Goal: Task Accomplishment & Management: Use online tool/utility

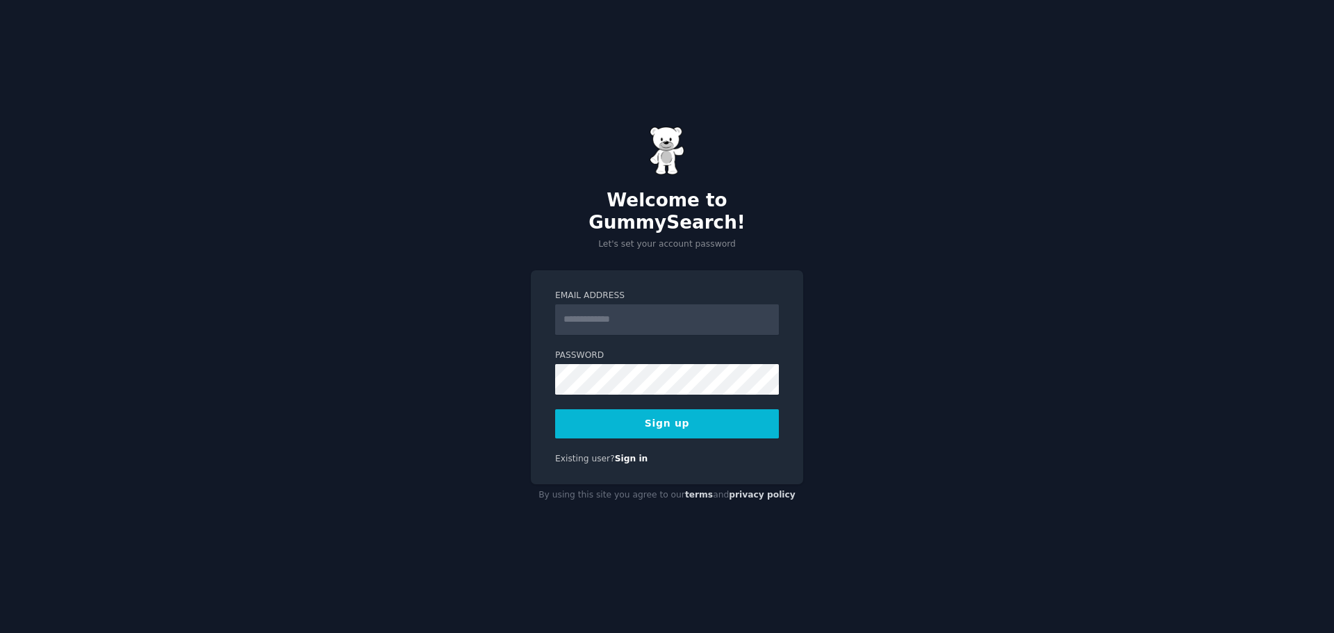
click at [660, 310] on input "Email Address" at bounding box center [667, 319] width 224 height 31
type input "**********"
click at [689, 409] on button "Sign up" at bounding box center [667, 423] width 224 height 29
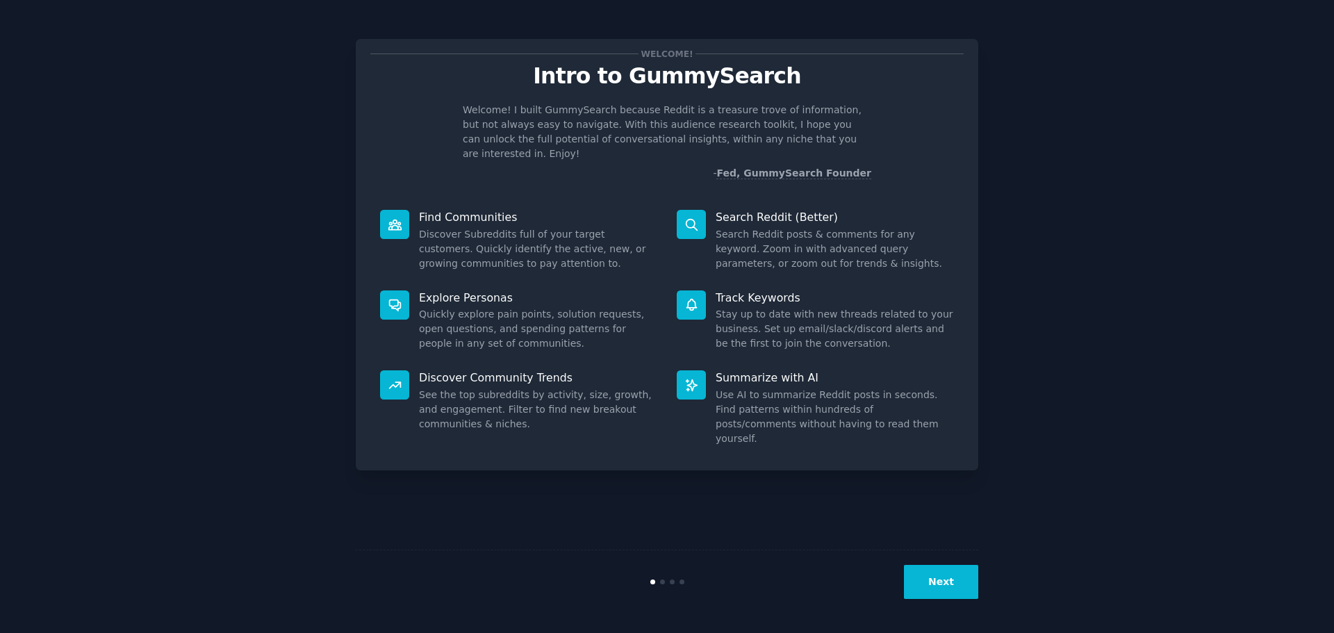
click at [936, 588] on button "Next" at bounding box center [941, 582] width 74 height 34
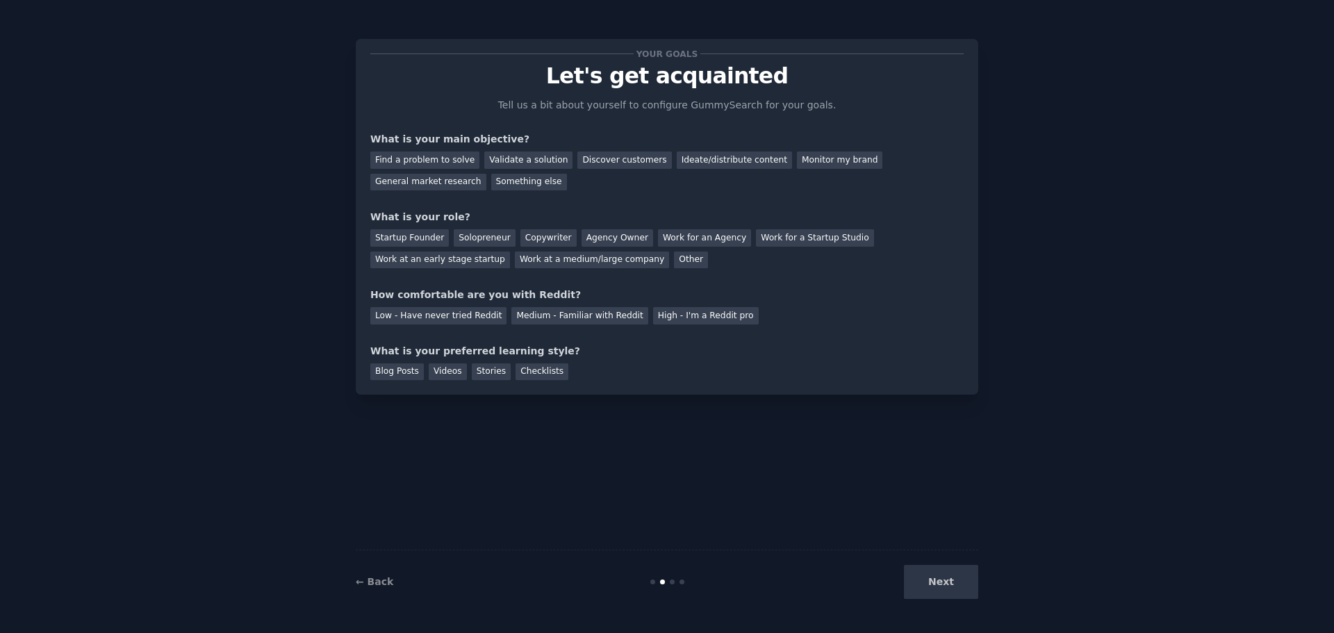
click at [936, 589] on div "Next" at bounding box center [875, 582] width 208 height 34
click at [491, 185] on div "Something else" at bounding box center [529, 182] width 76 height 17
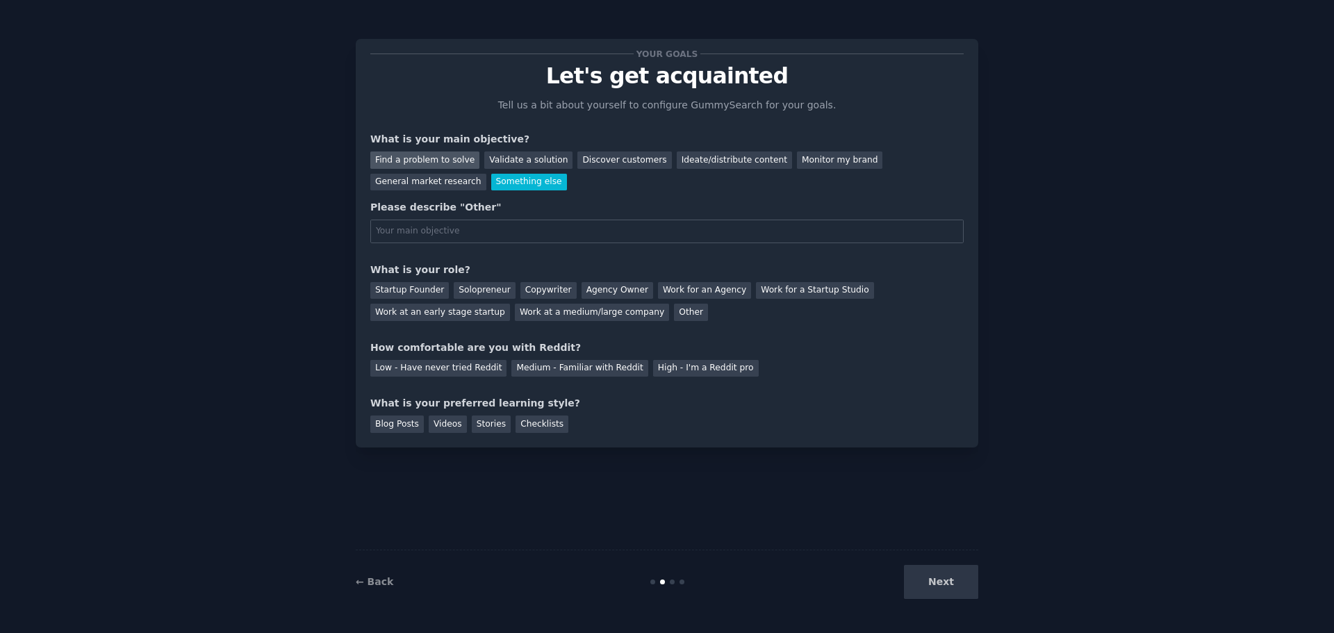
click at [418, 158] on div "Find a problem to solve" at bounding box center [424, 160] width 109 height 17
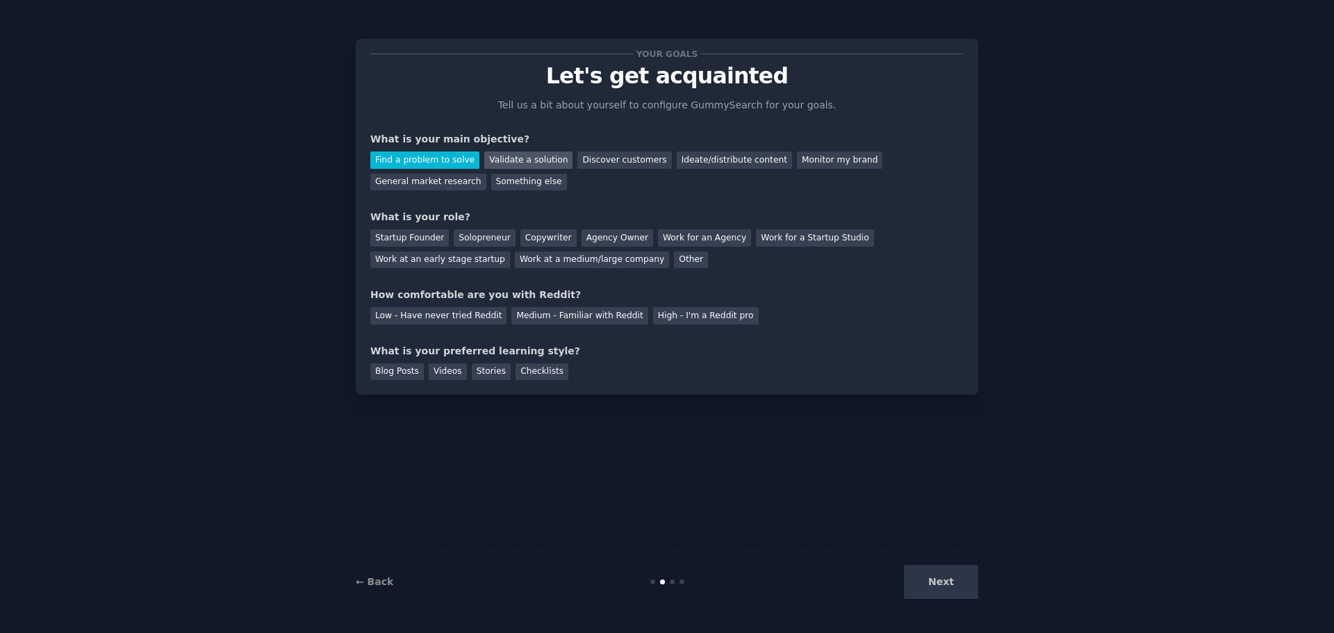
click at [525, 160] on div "Validate a solution" at bounding box center [528, 160] width 88 height 17
click at [665, 237] on div "Work for an Agency" at bounding box center [704, 237] width 93 height 17
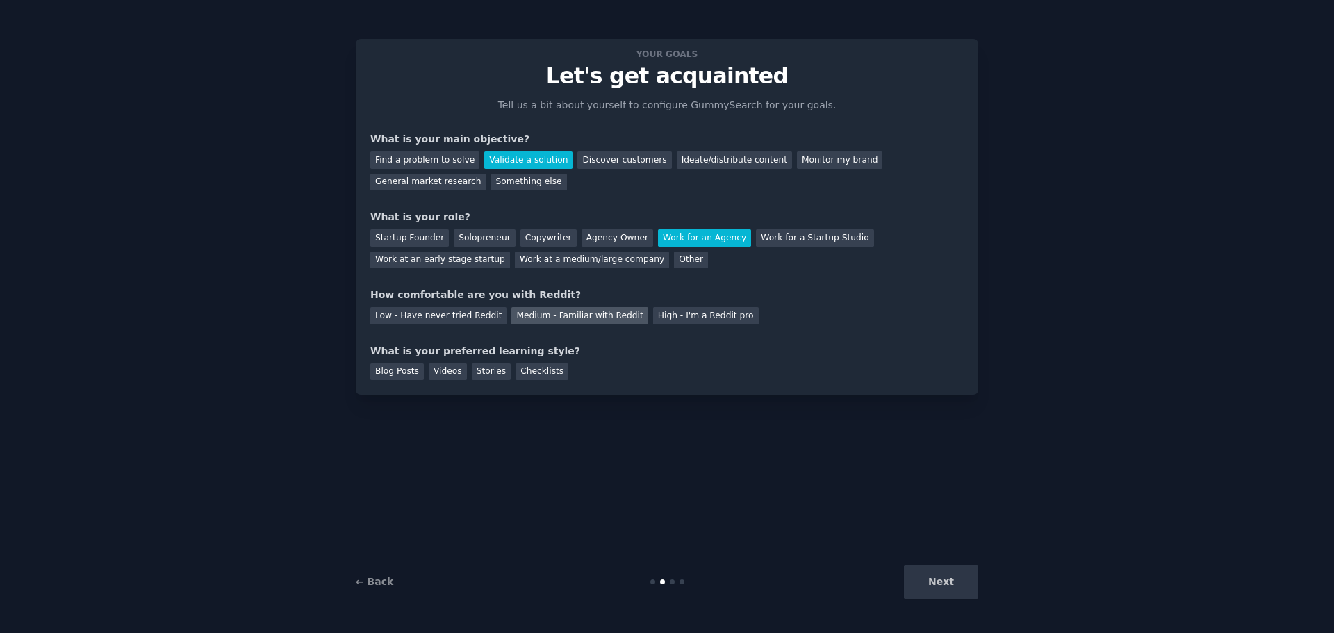
click at [583, 313] on div "Medium - Familiar with Reddit" at bounding box center [580, 315] width 136 height 17
click at [395, 371] on div "Blog Posts" at bounding box center [397, 371] width 54 height 17
click at [439, 371] on div "Videos" at bounding box center [448, 371] width 38 height 17
click at [410, 372] on div "Blog Posts" at bounding box center [397, 371] width 54 height 17
click at [956, 583] on button "Next" at bounding box center [941, 582] width 74 height 34
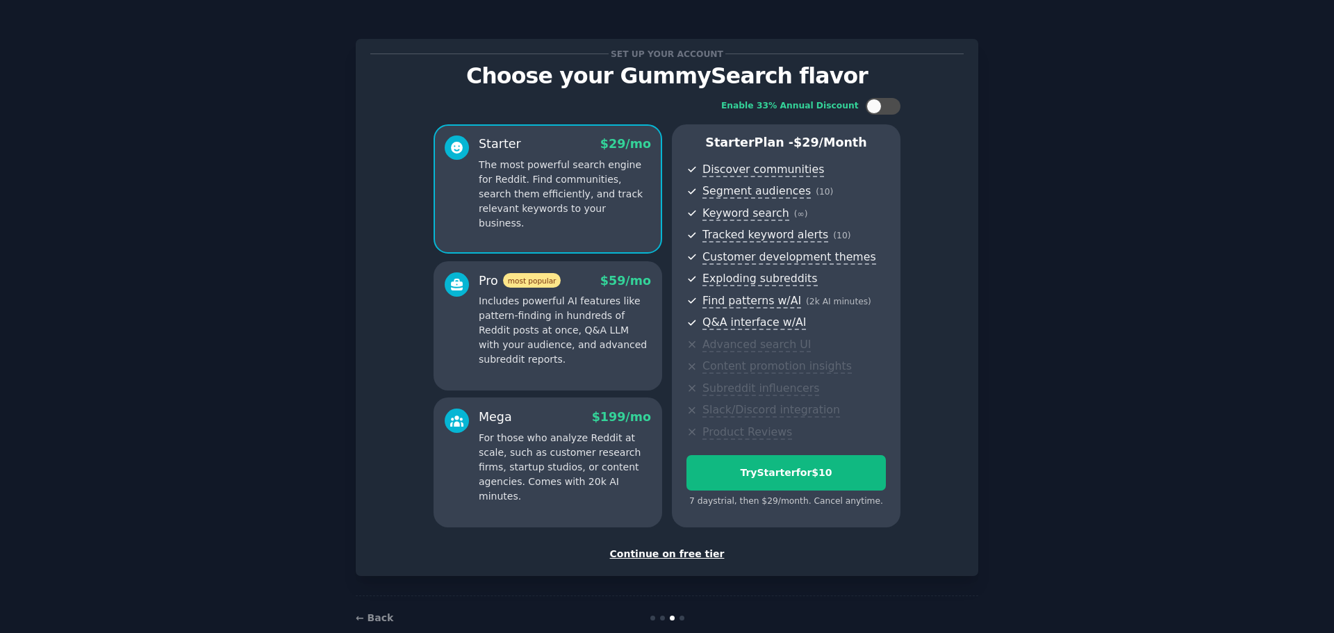
scroll to position [26, 0]
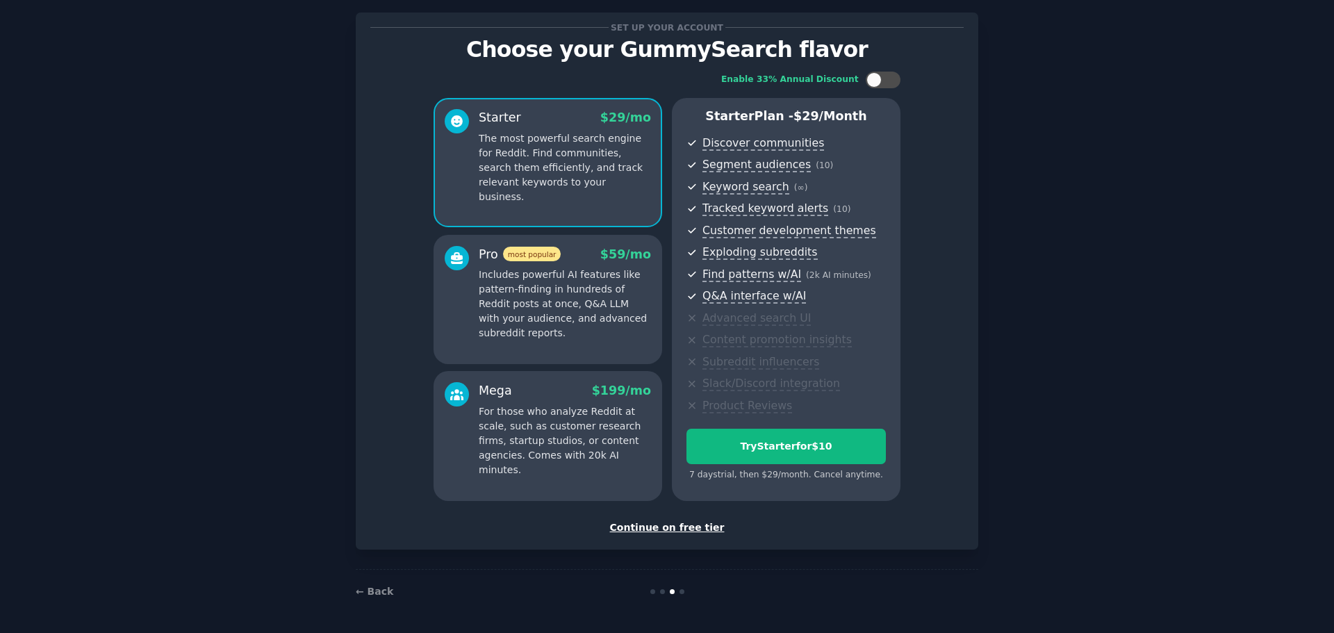
click at [670, 531] on div "Continue on free tier" at bounding box center [667, 528] width 594 height 15
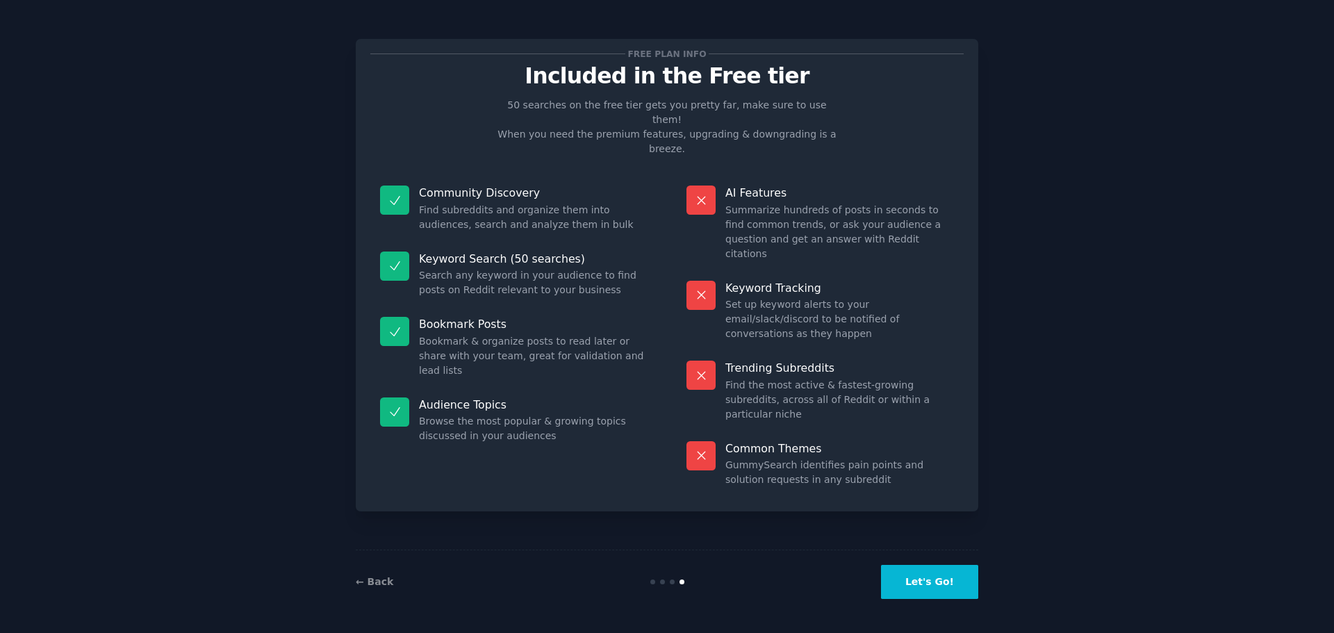
click at [931, 577] on button "Let's Go!" at bounding box center [929, 582] width 97 height 34
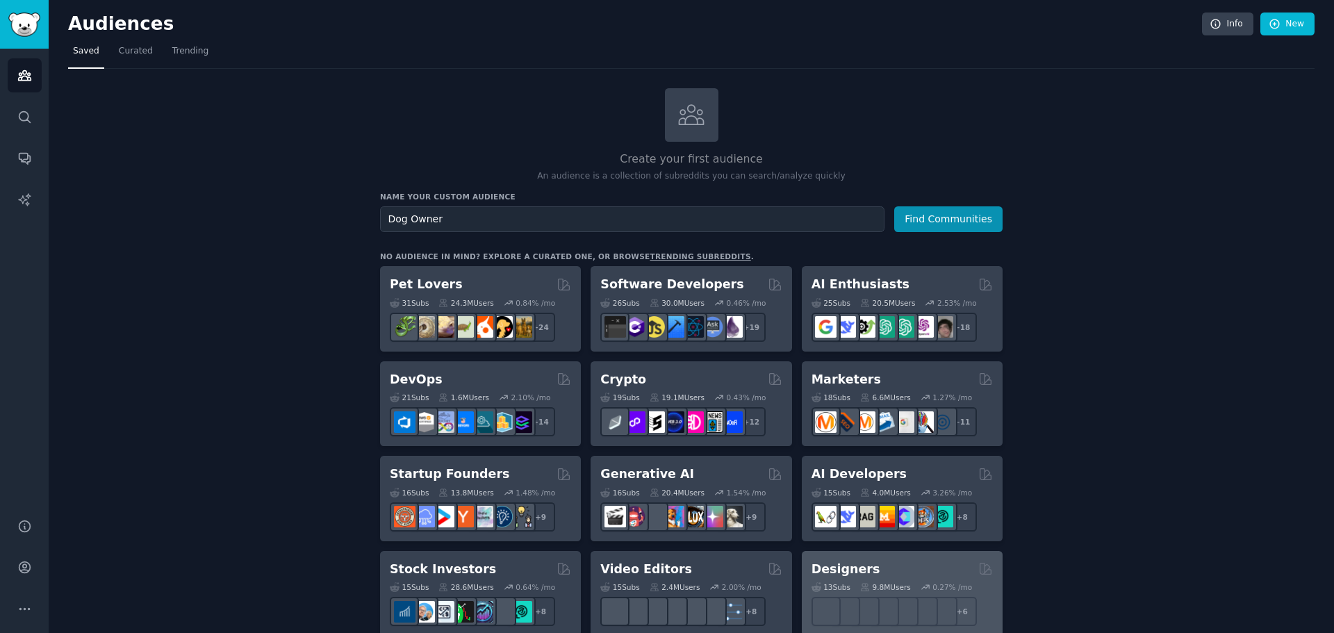
type input "Dog Owner"
click at [894, 206] on button "Find Communities" at bounding box center [948, 219] width 108 height 26
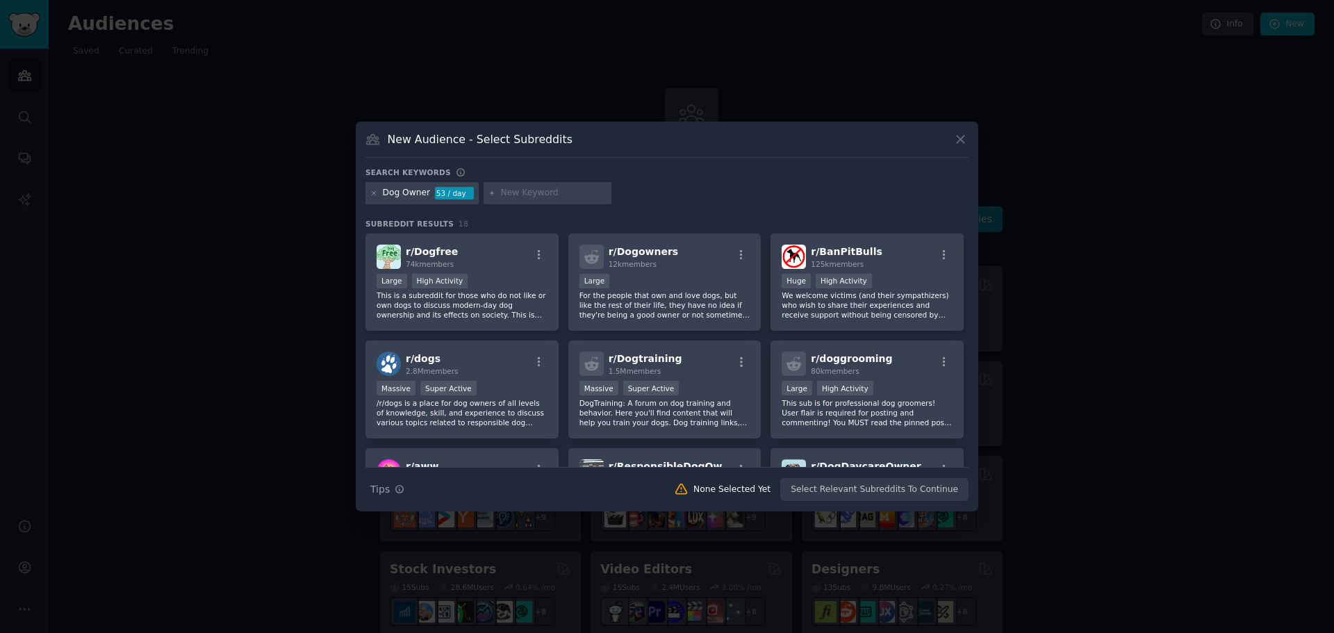
click at [725, 484] on div "None Selected Yet" at bounding box center [732, 490] width 77 height 13
click at [958, 143] on icon at bounding box center [961, 139] width 15 height 15
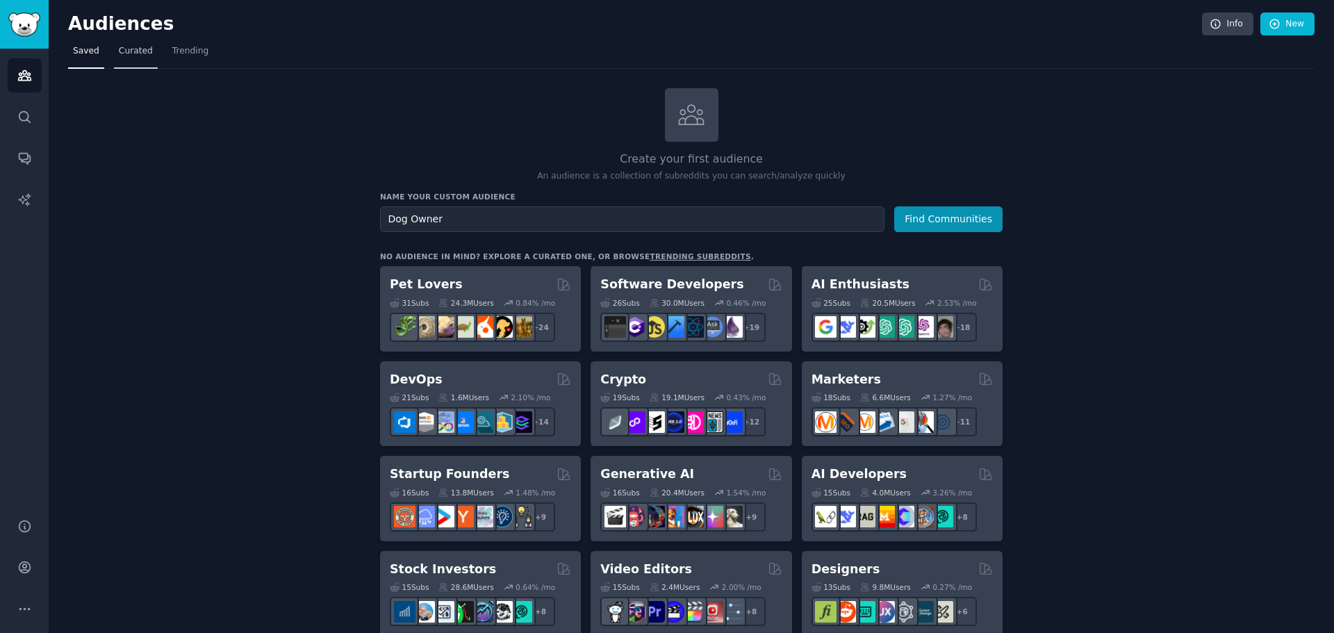
click at [131, 57] on span "Curated" at bounding box center [136, 51] width 34 height 13
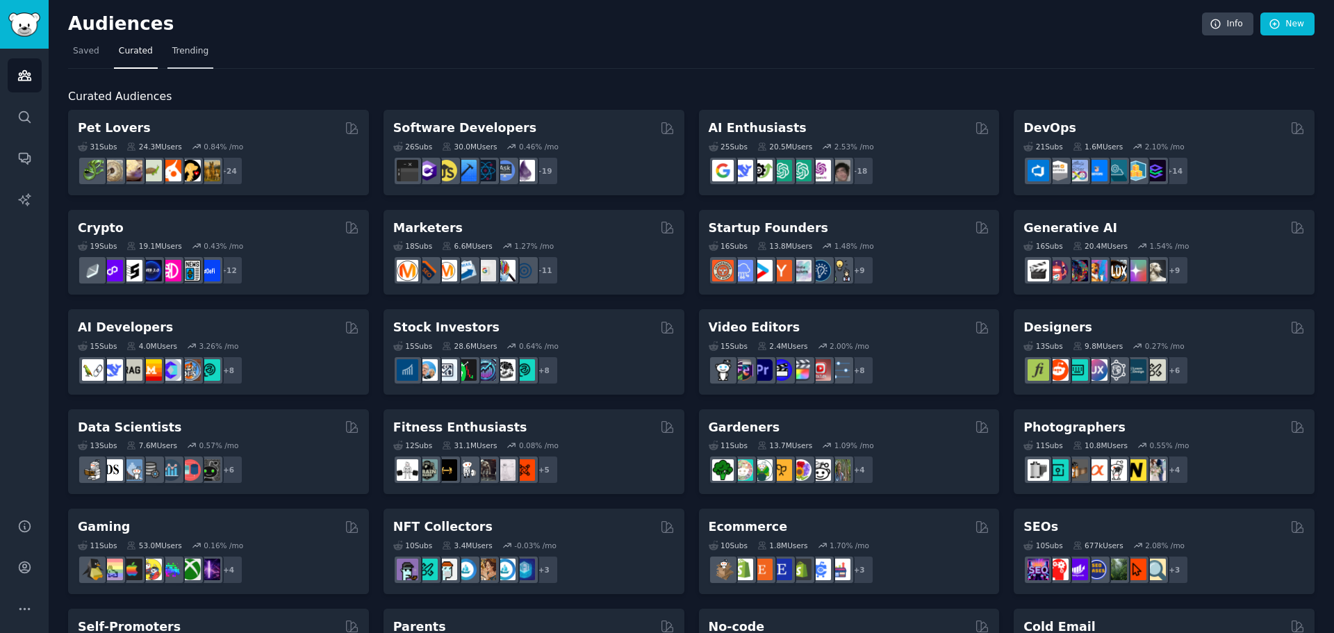
click at [193, 52] on span "Trending" at bounding box center [190, 51] width 36 height 13
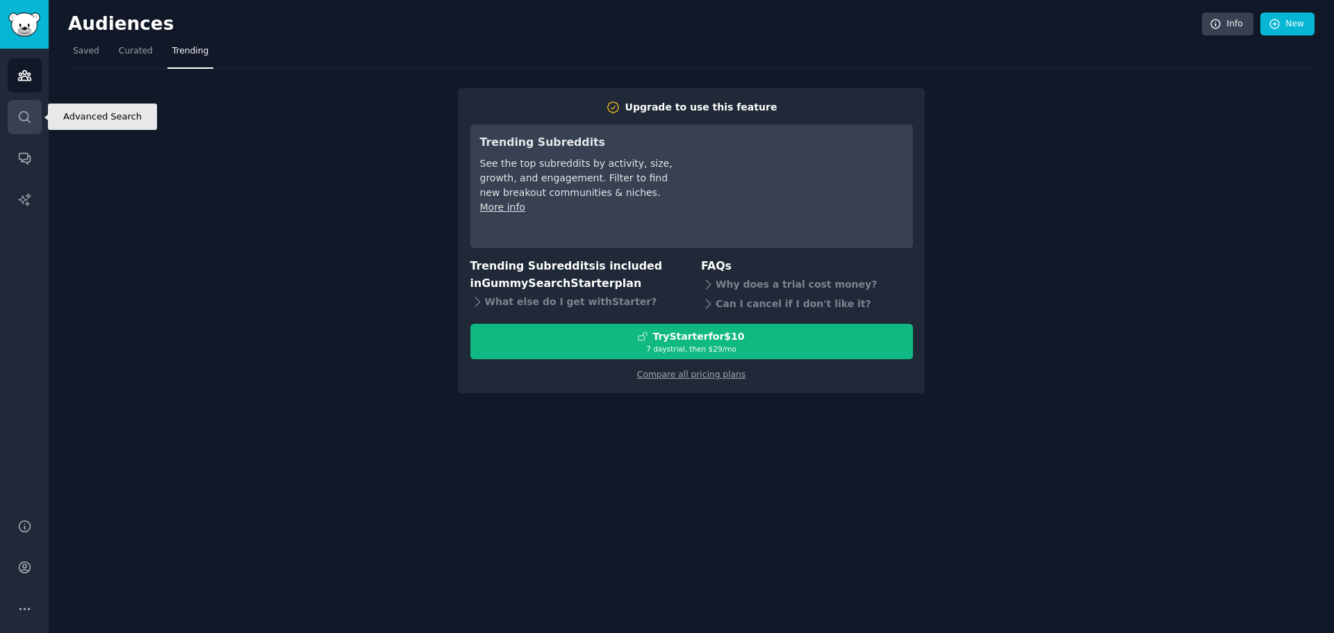
click at [15, 122] on link "Search" at bounding box center [25, 117] width 34 height 34
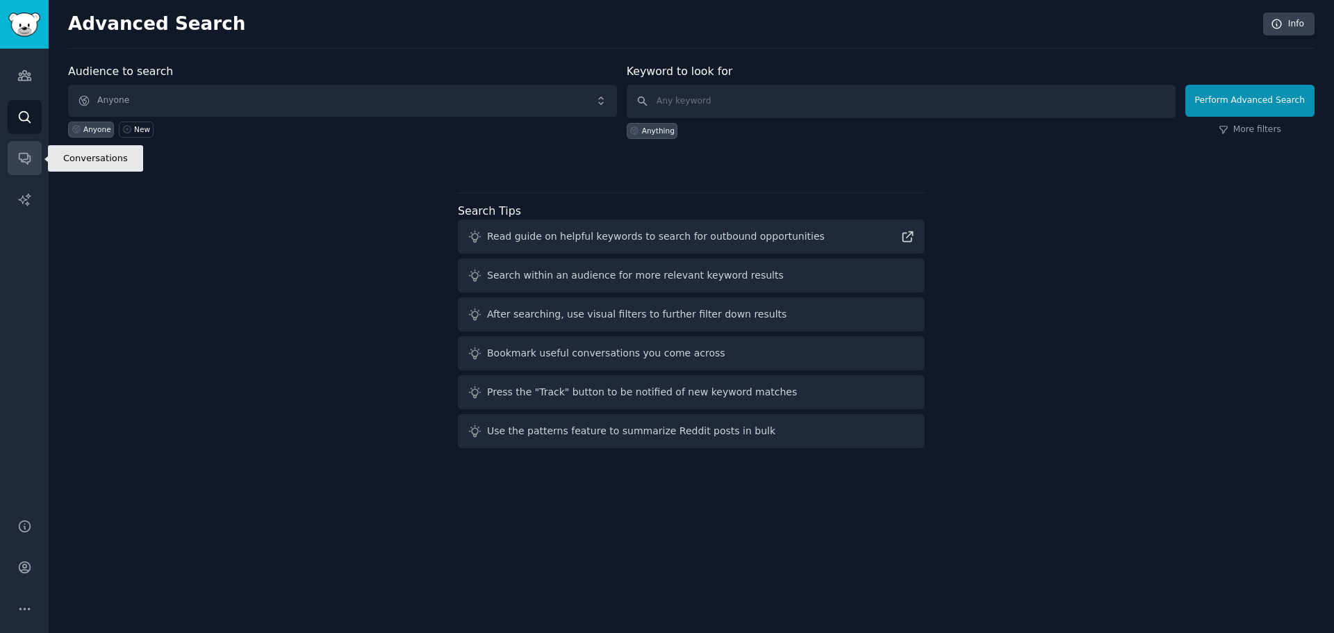
click at [34, 158] on link "Conversations" at bounding box center [25, 158] width 34 height 34
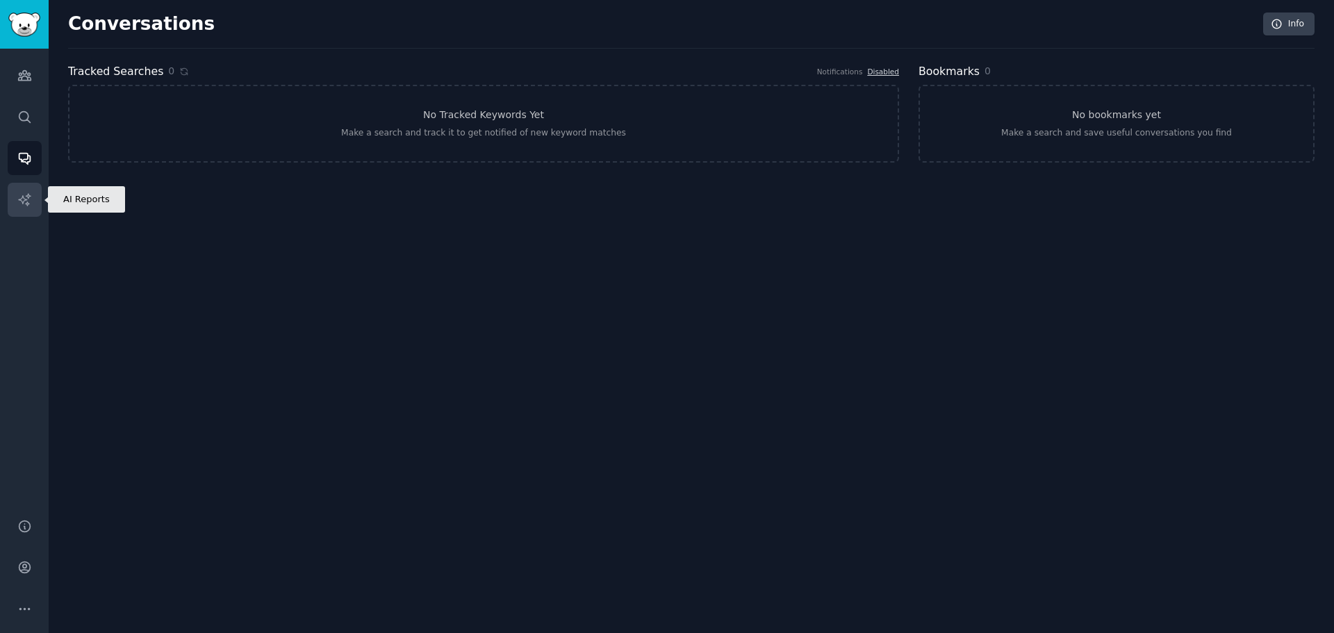
click at [32, 193] on link "AI Reports" at bounding box center [25, 200] width 34 height 34
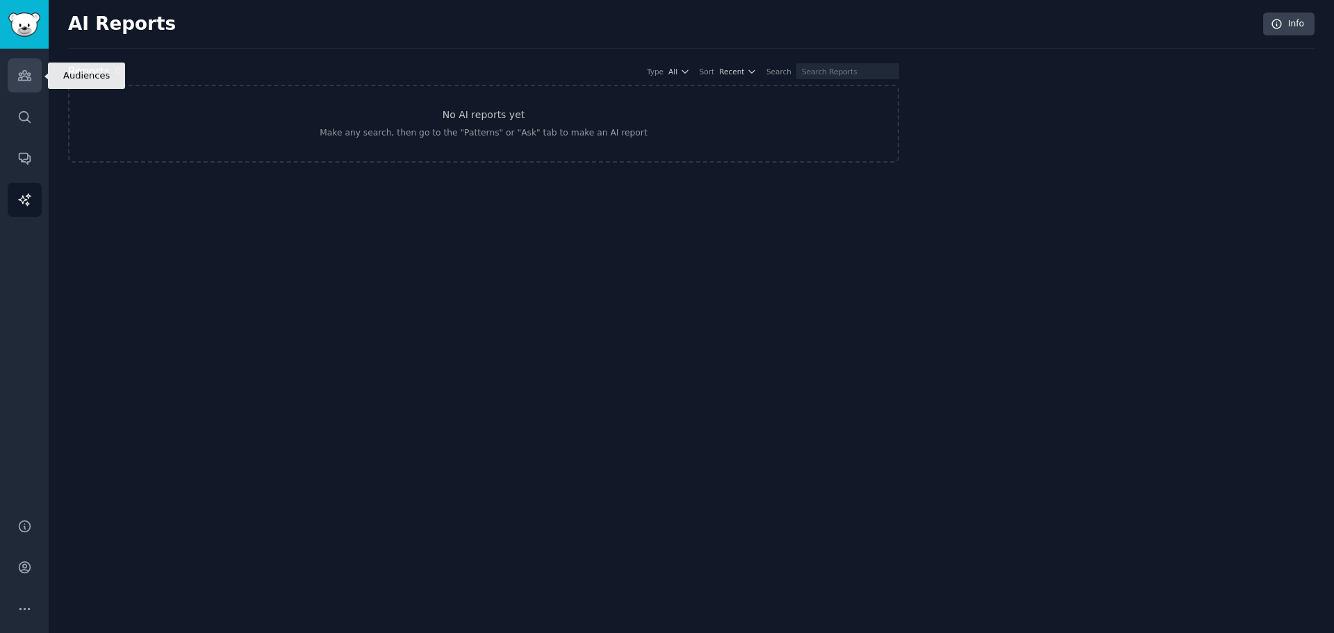
click at [30, 79] on icon "Sidebar" at bounding box center [24, 76] width 13 height 10
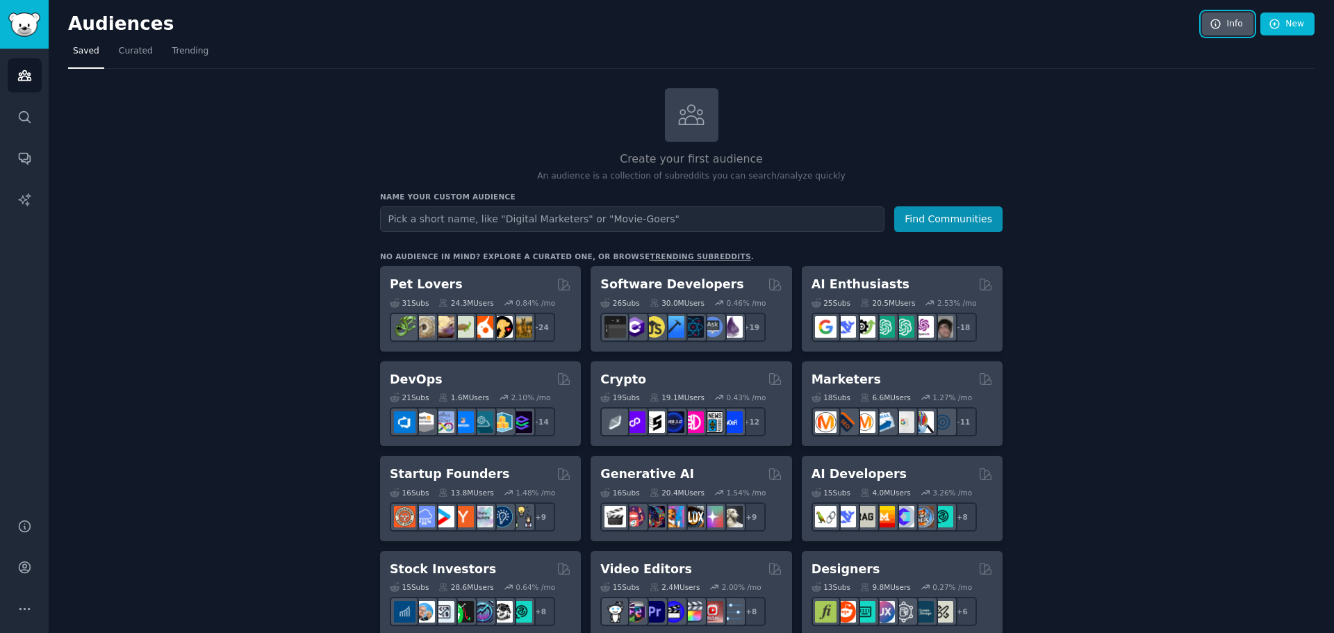
click at [1226, 24] on link "Info" at bounding box center [1227, 25] width 51 height 24
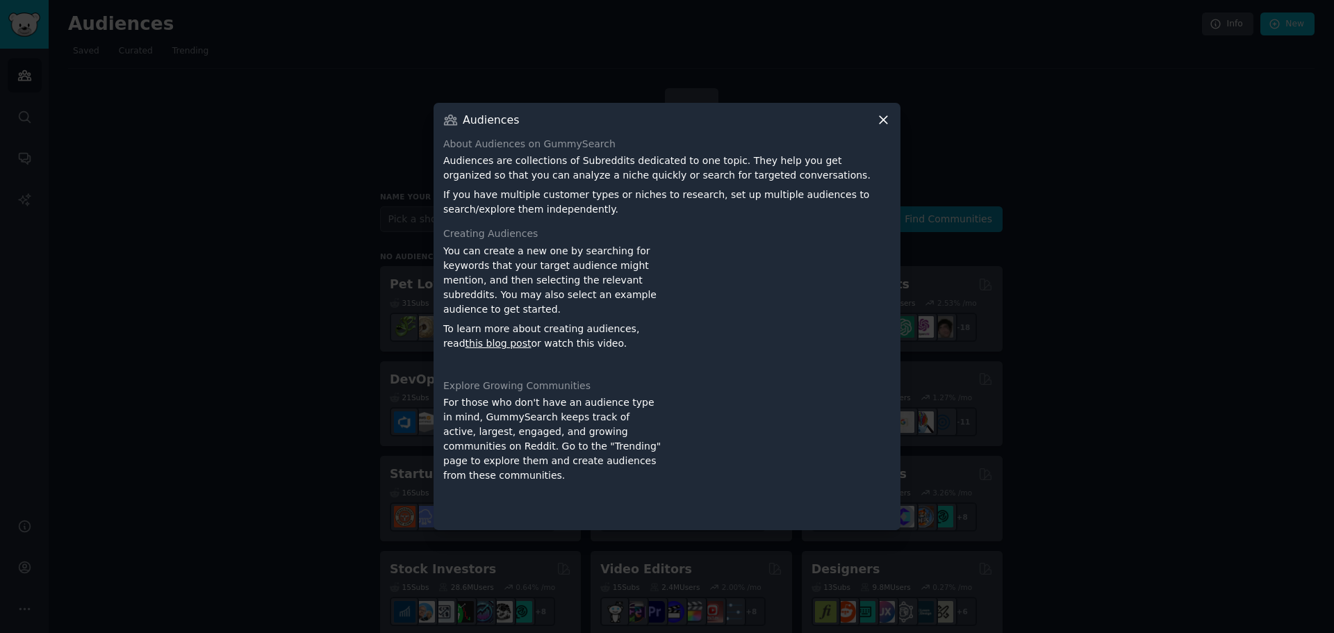
click at [883, 124] on icon at bounding box center [883, 120] width 15 height 15
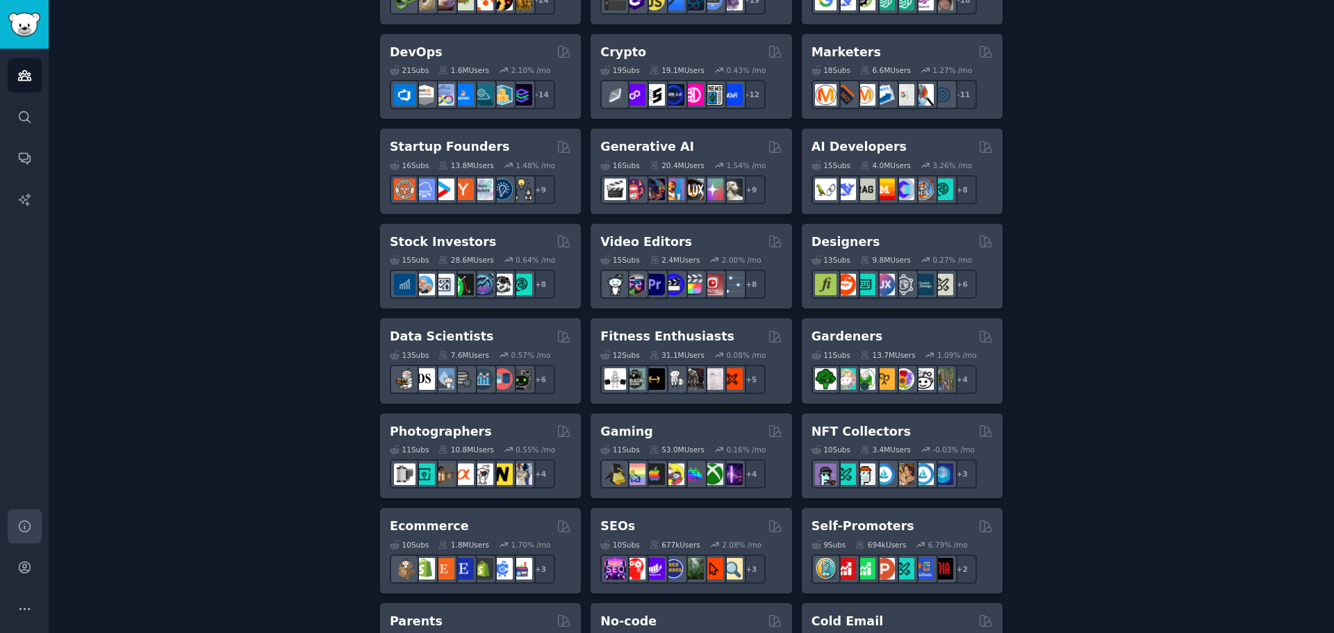
scroll to position [556, 0]
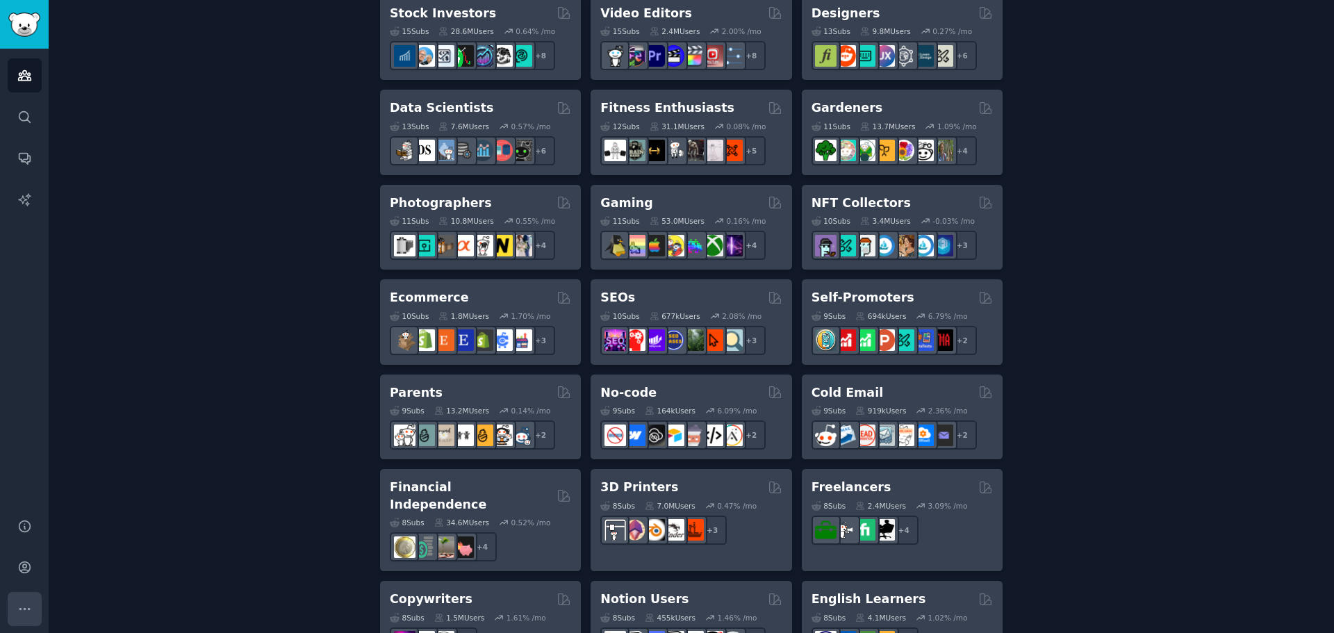
click at [28, 610] on icon "Sidebar" at bounding box center [24, 609] width 15 height 15
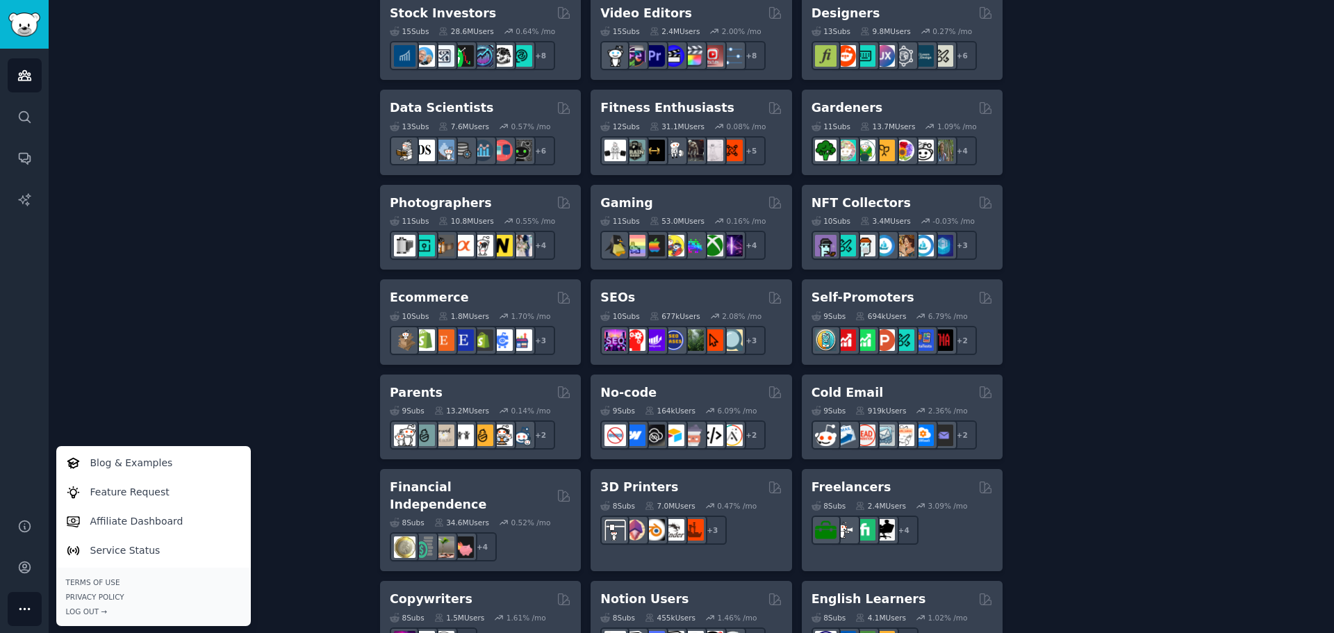
click at [166, 337] on div "Create your first audience An audience is a collection of subreddits you can se…" at bounding box center [691, 289] width 1247 height 1514
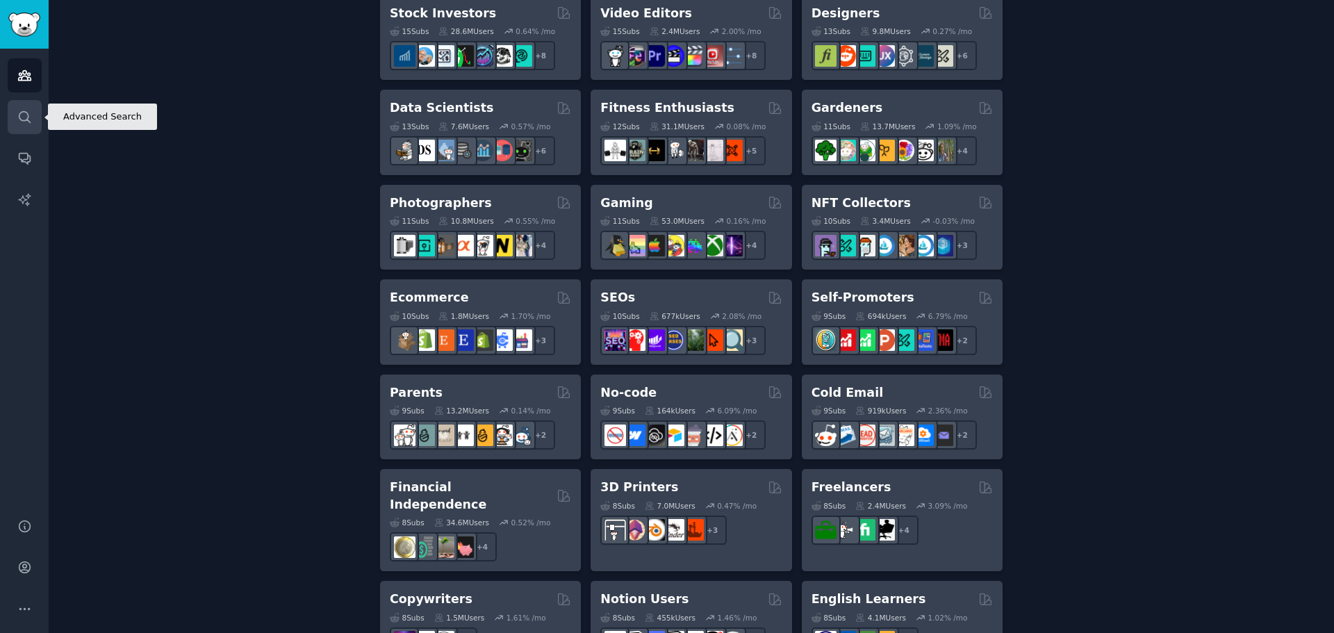
click at [29, 124] on link "Search" at bounding box center [25, 117] width 34 height 34
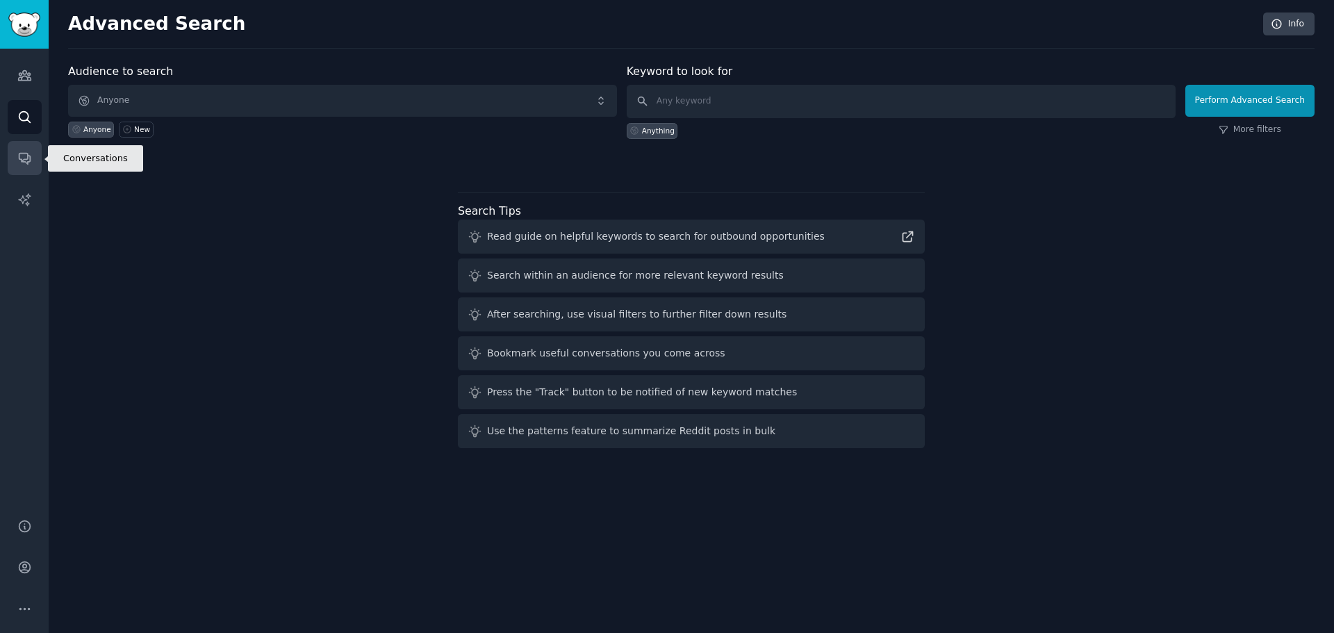
click at [27, 161] on icon "Sidebar" at bounding box center [24, 158] width 15 height 15
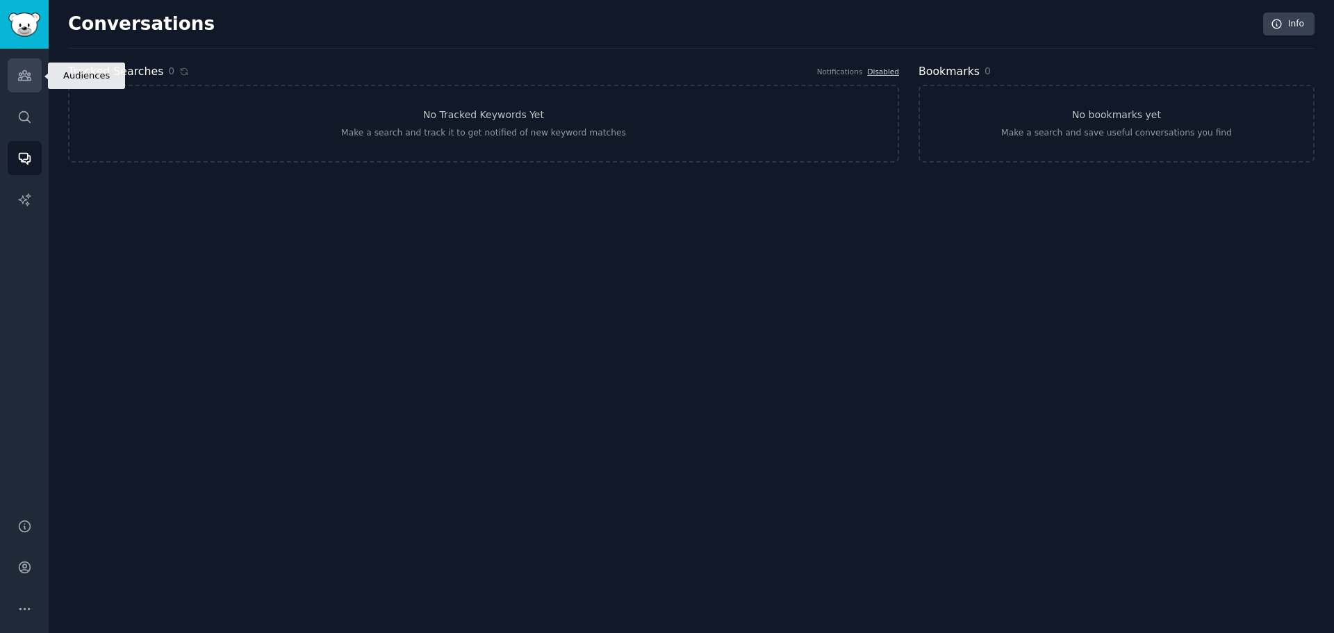
click at [22, 84] on link "Audiences" at bounding box center [25, 75] width 34 height 34
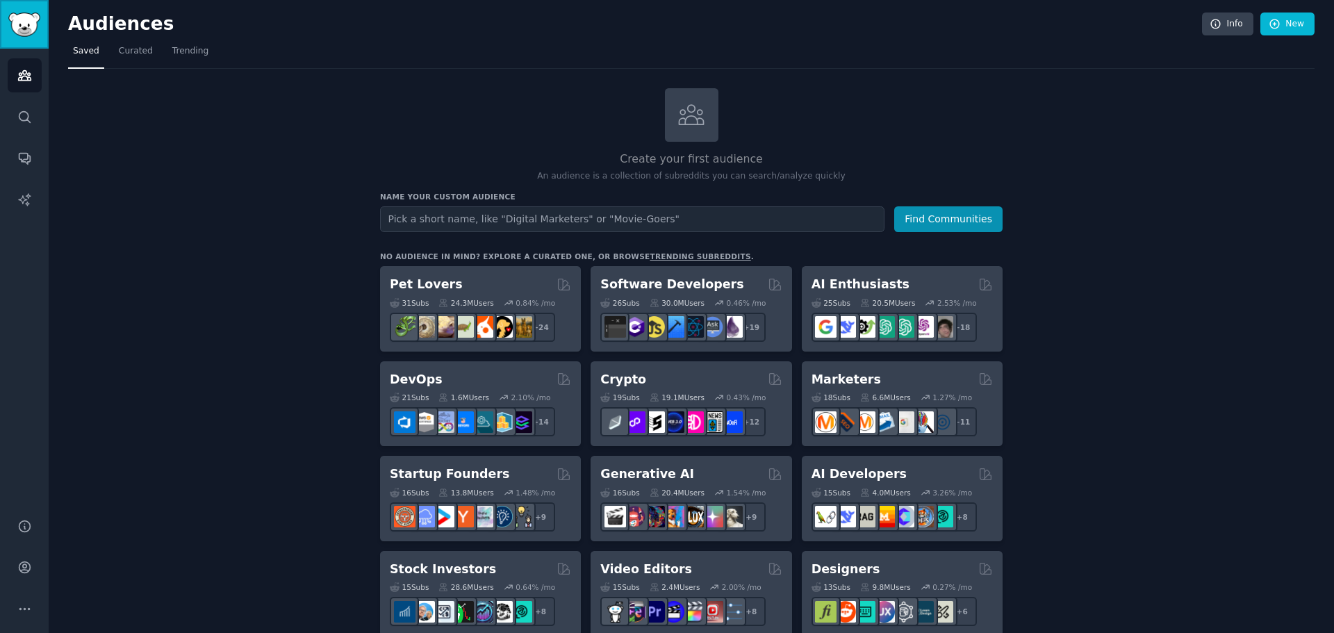
click at [24, 25] on img "Sidebar" at bounding box center [24, 25] width 32 height 24
click at [943, 218] on button "Find Communities" at bounding box center [948, 219] width 108 height 26
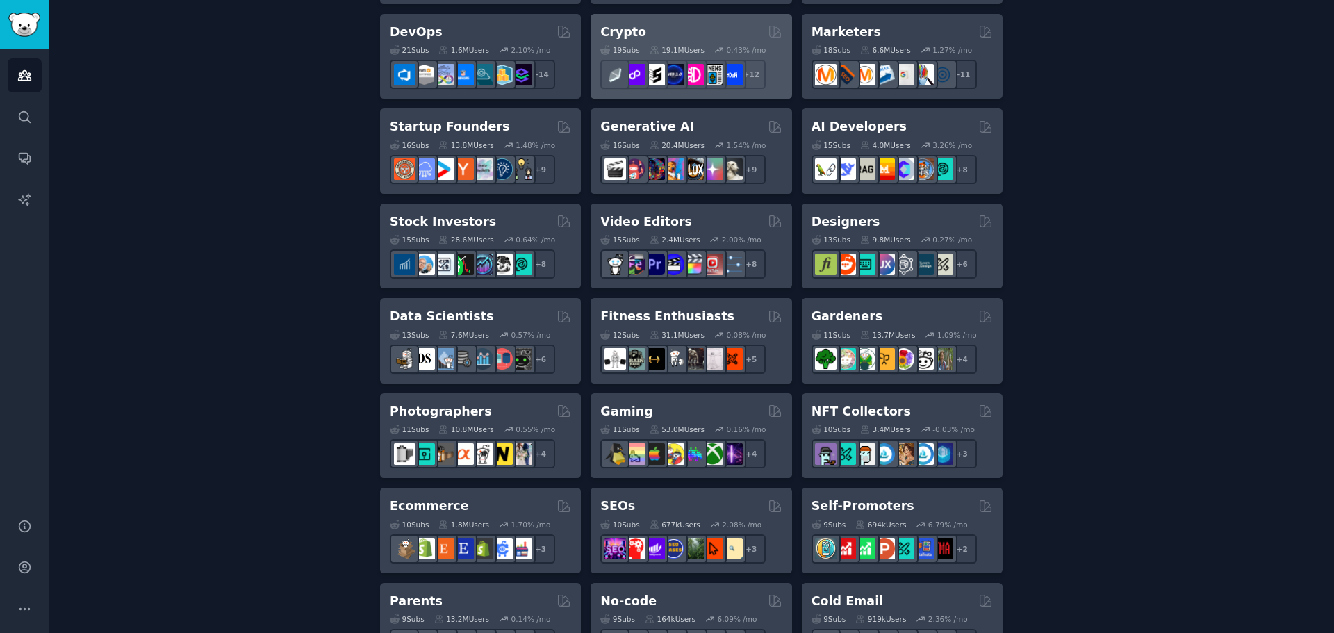
scroll to position [69, 0]
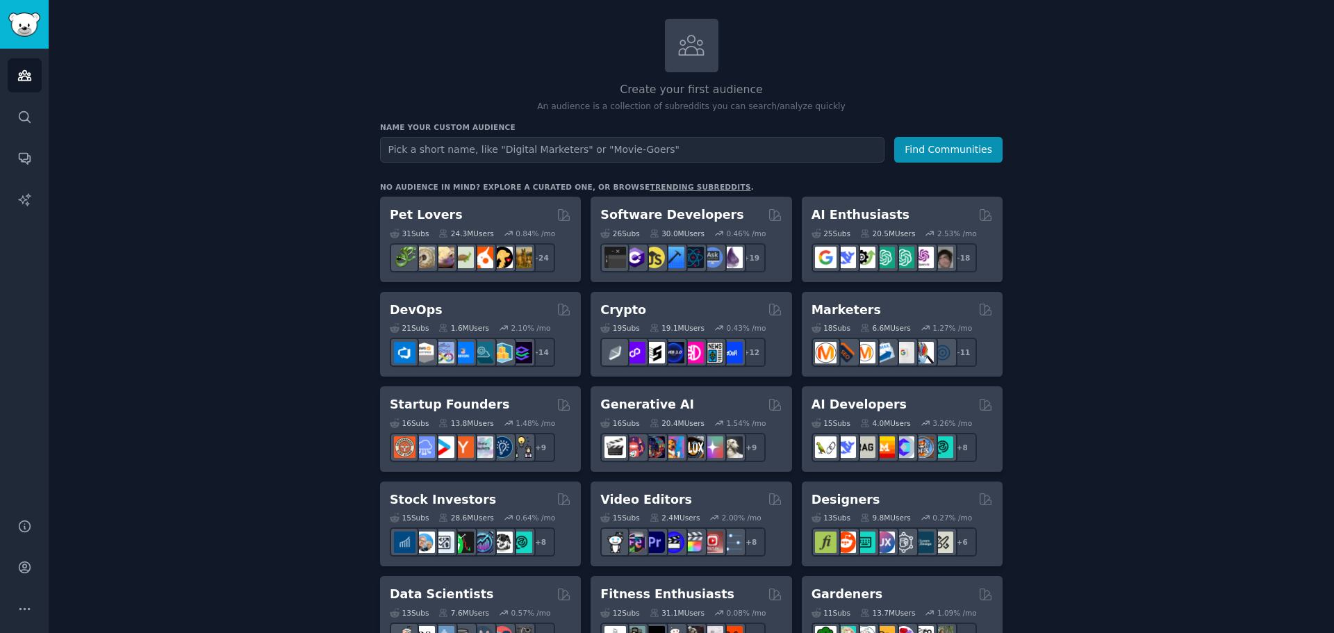
click at [657, 184] on link "trending subreddits" at bounding box center [700, 187] width 101 height 8
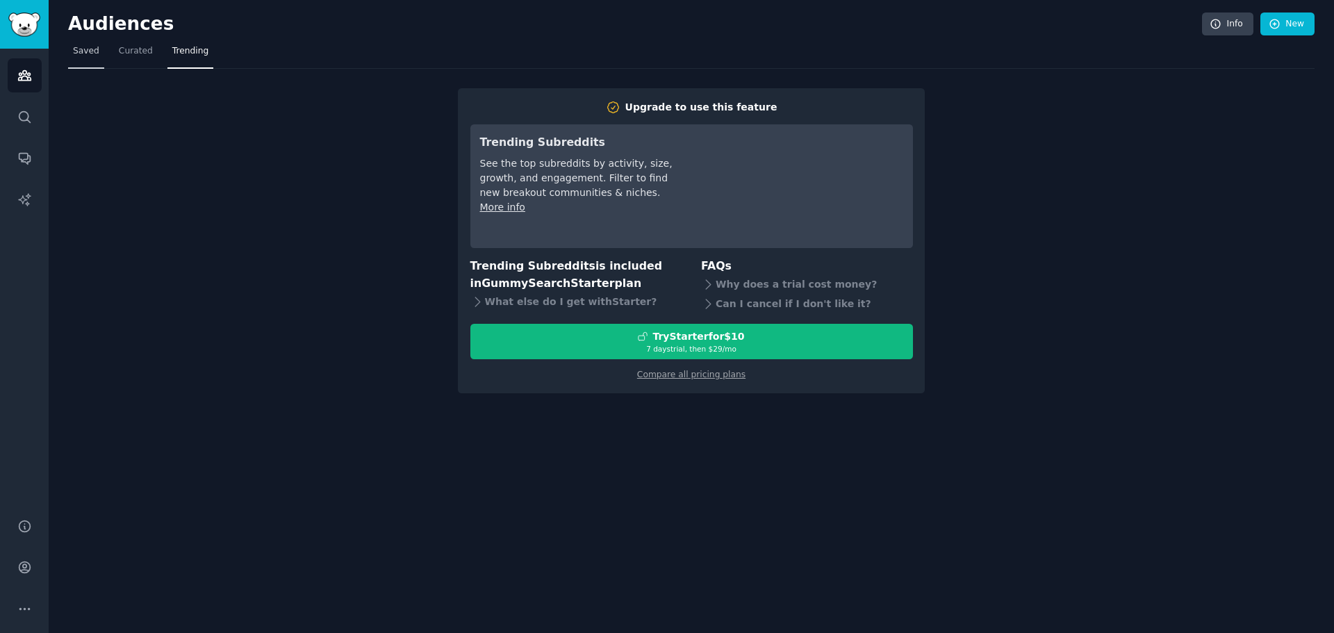
click at [88, 49] on span "Saved" at bounding box center [86, 51] width 26 height 13
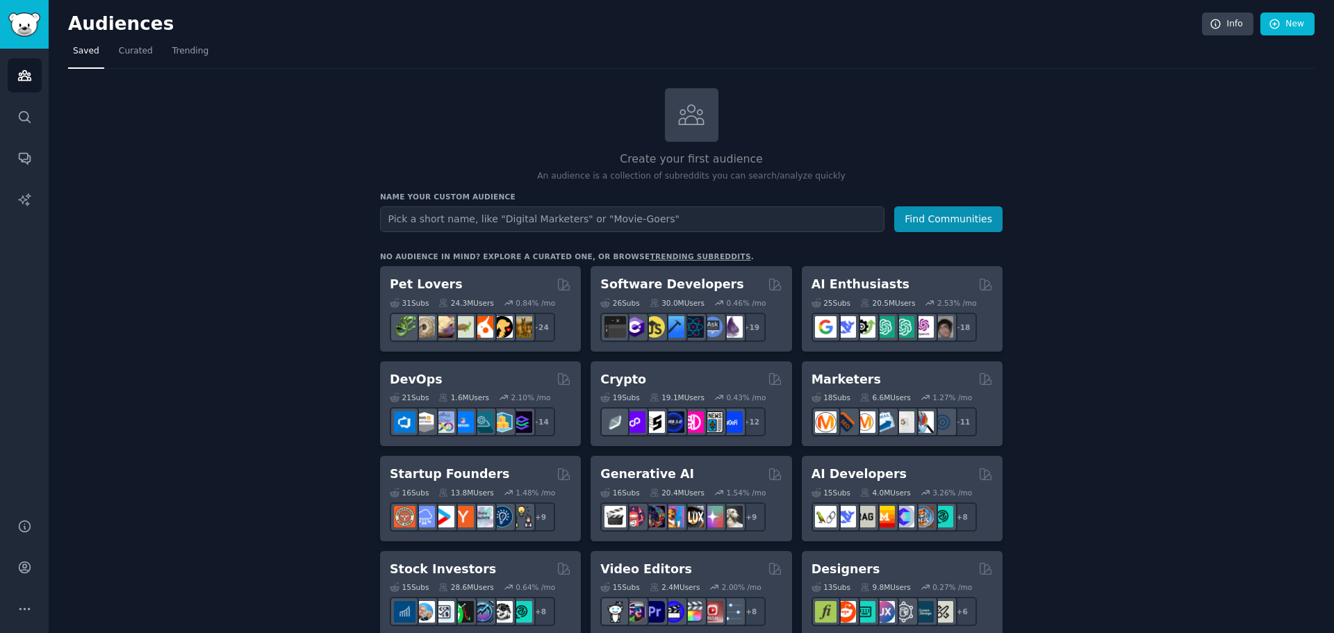
click at [558, 223] on input "text" at bounding box center [632, 219] width 505 height 26
type input "Pet Valu"
click at [894, 206] on button "Find Communities" at bounding box center [948, 219] width 108 height 26
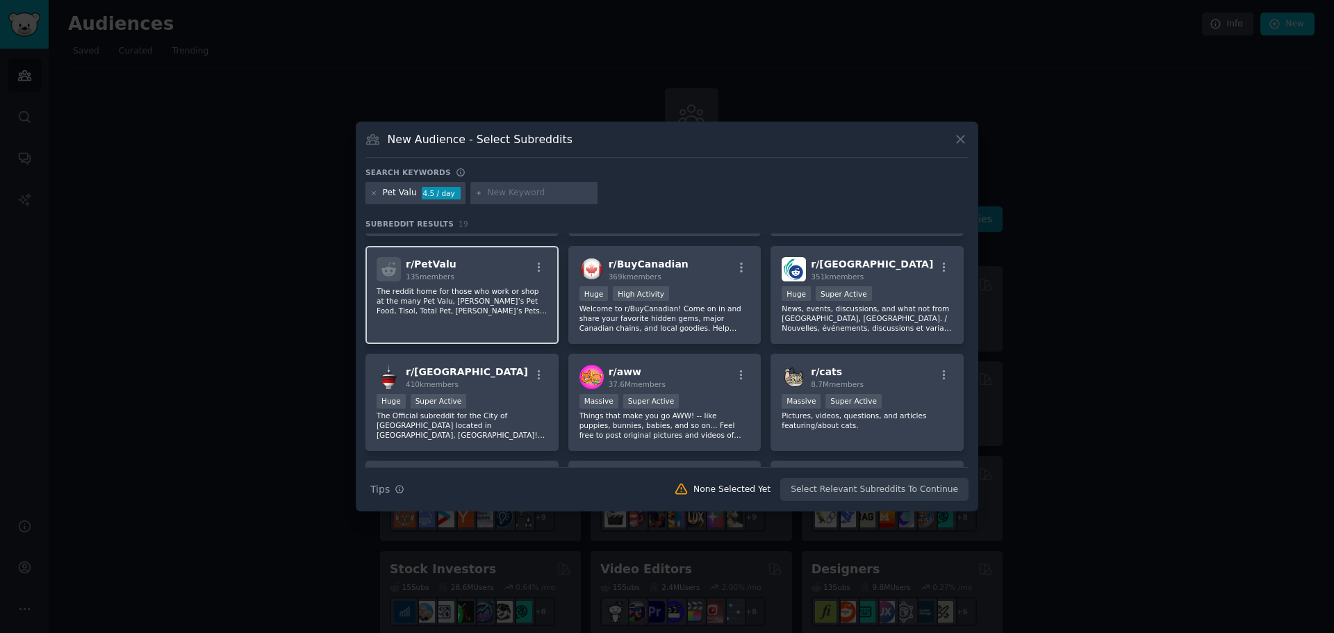
scroll to position [69, 0]
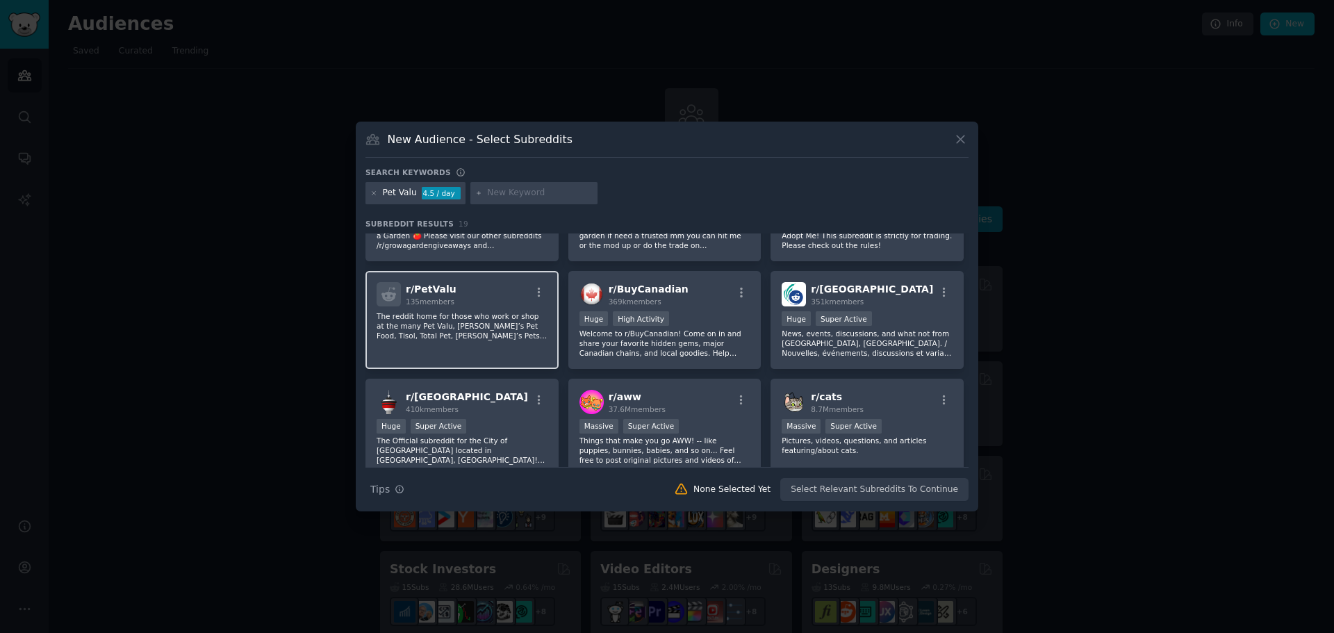
click at [434, 291] on span "r/ PetValu" at bounding box center [431, 289] width 51 height 11
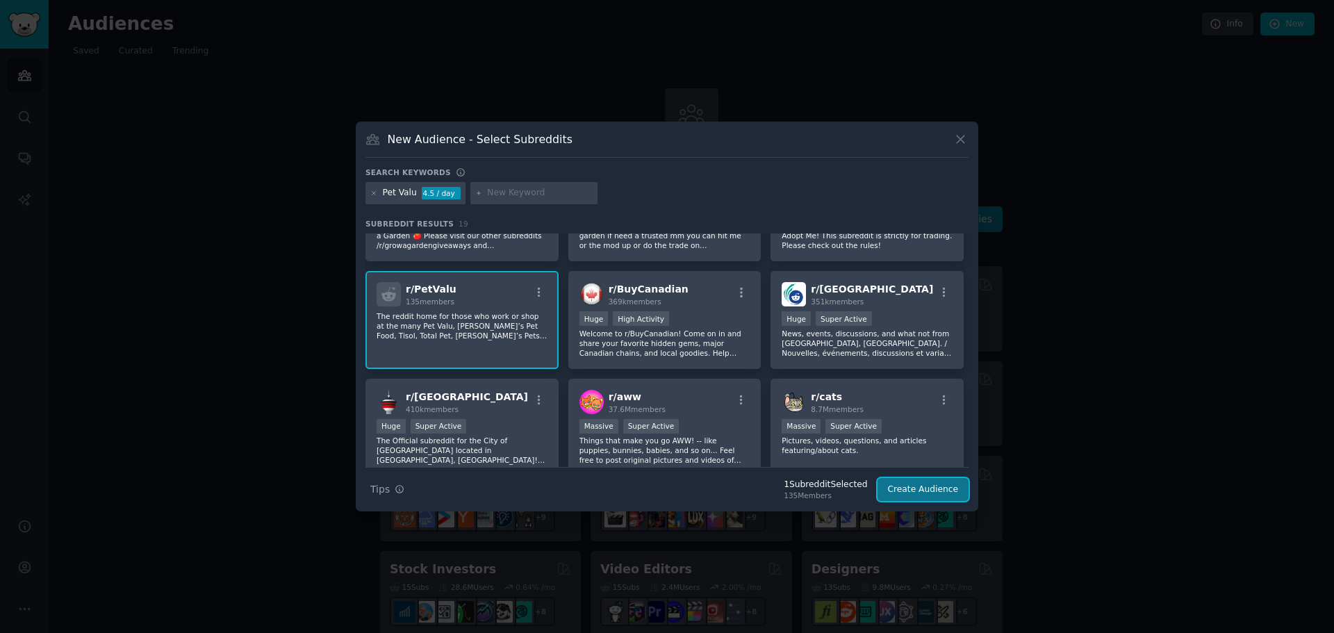
click at [910, 493] on button "Create Audience" at bounding box center [924, 490] width 92 height 24
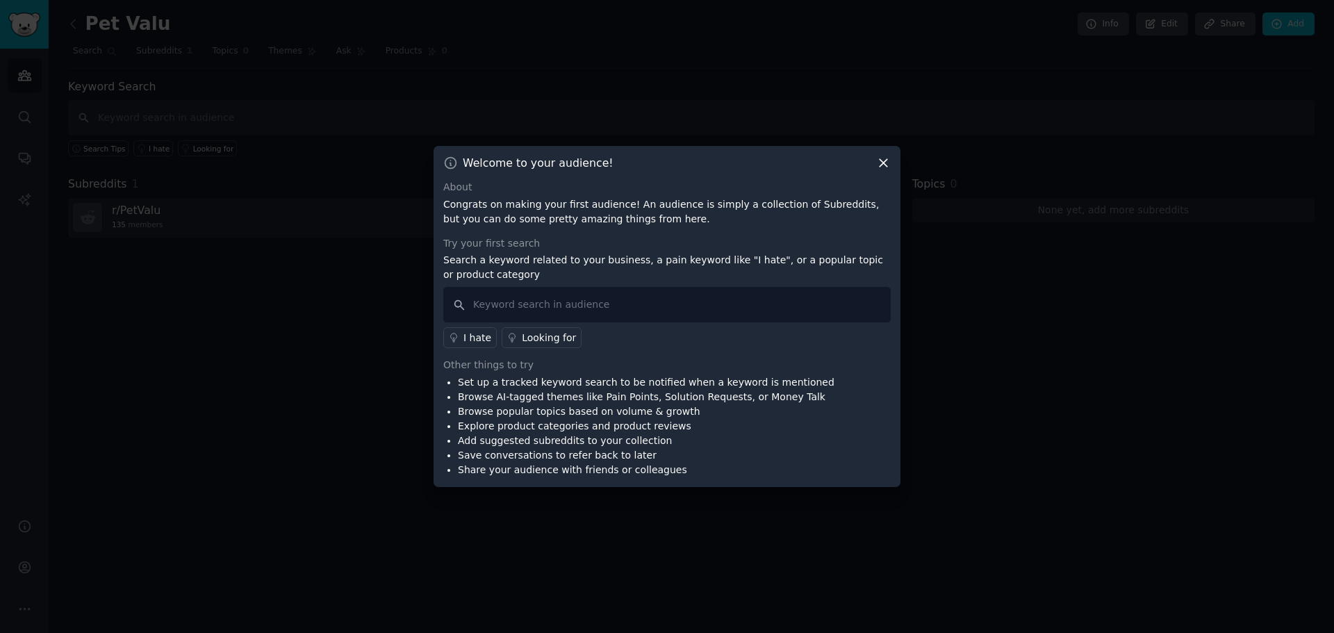
click at [883, 160] on icon at bounding box center [883, 163] width 15 height 15
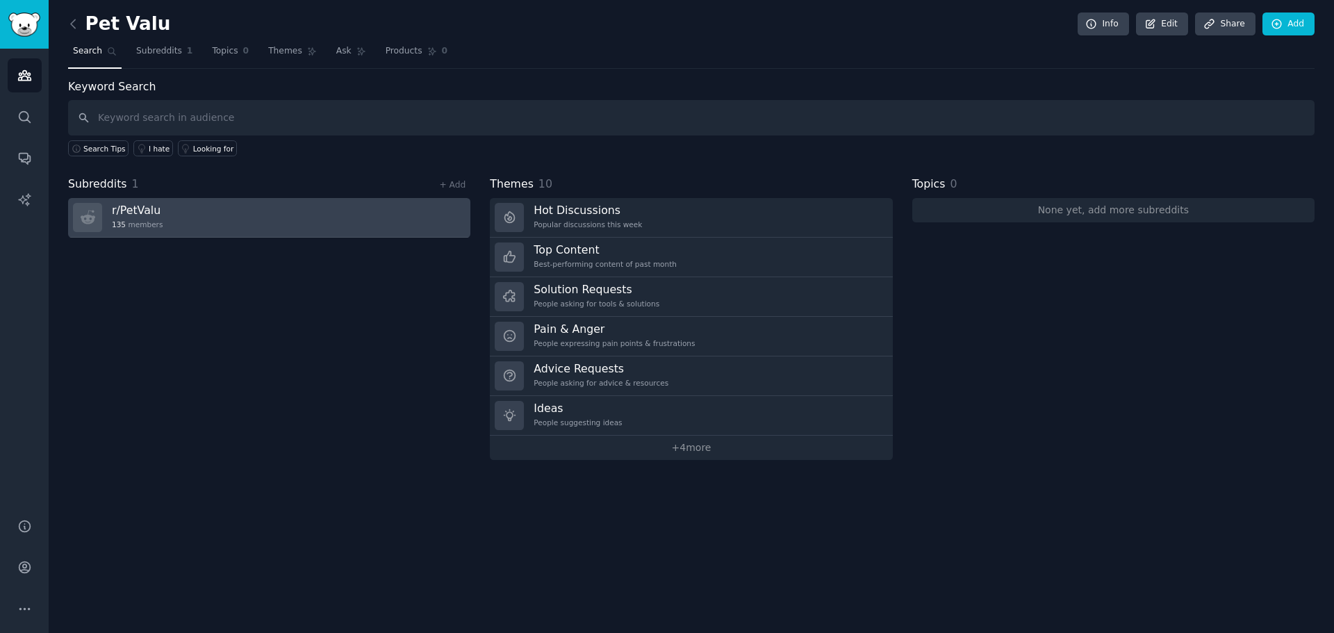
click at [158, 213] on link "r/ PetValu 135 members" at bounding box center [269, 218] width 402 height 40
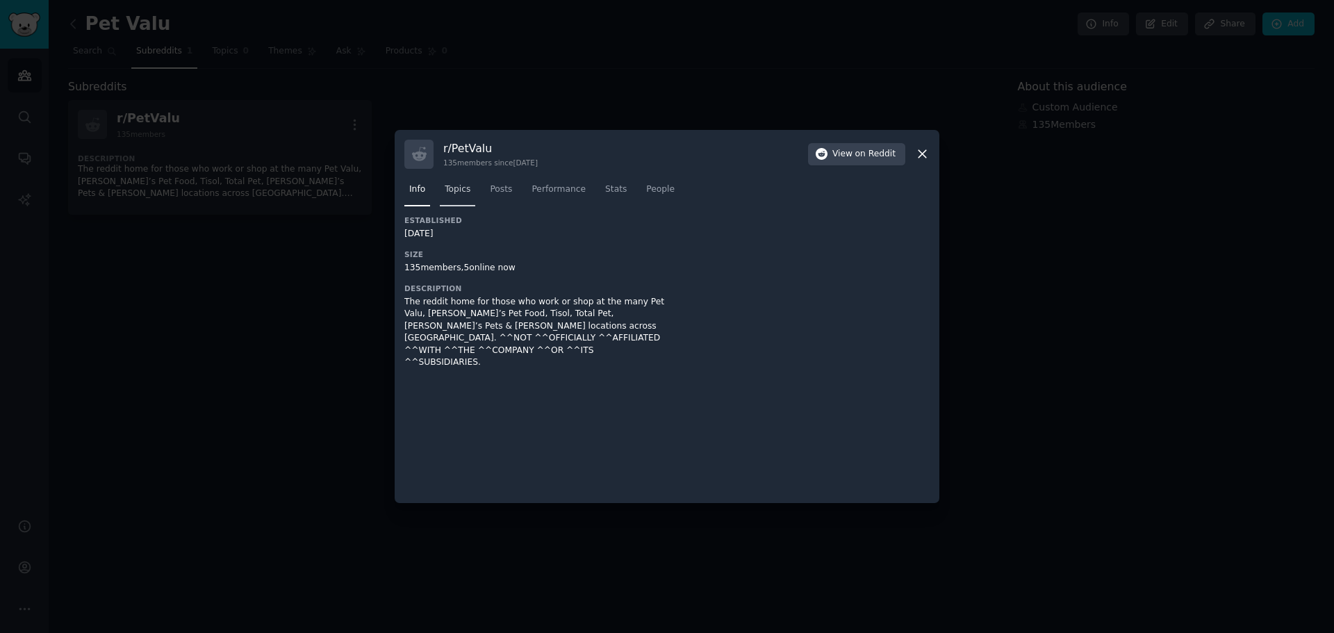
click at [461, 186] on span "Topics" at bounding box center [458, 189] width 26 height 13
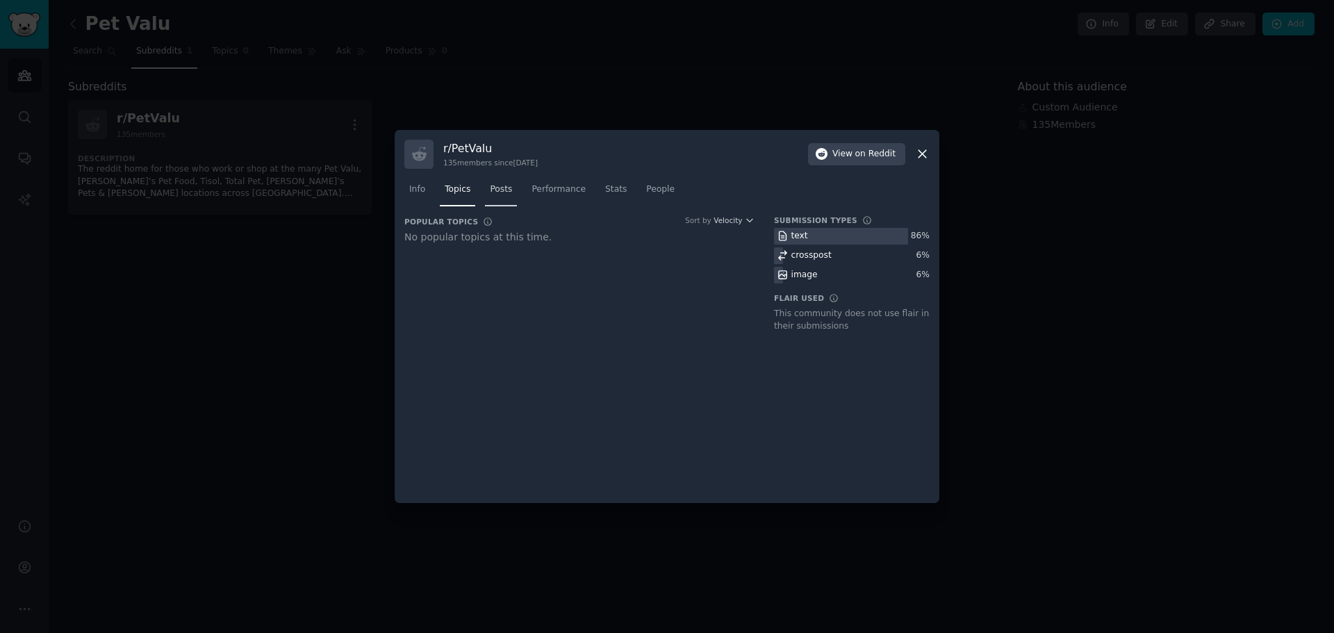
click at [500, 188] on span "Posts" at bounding box center [501, 189] width 22 height 13
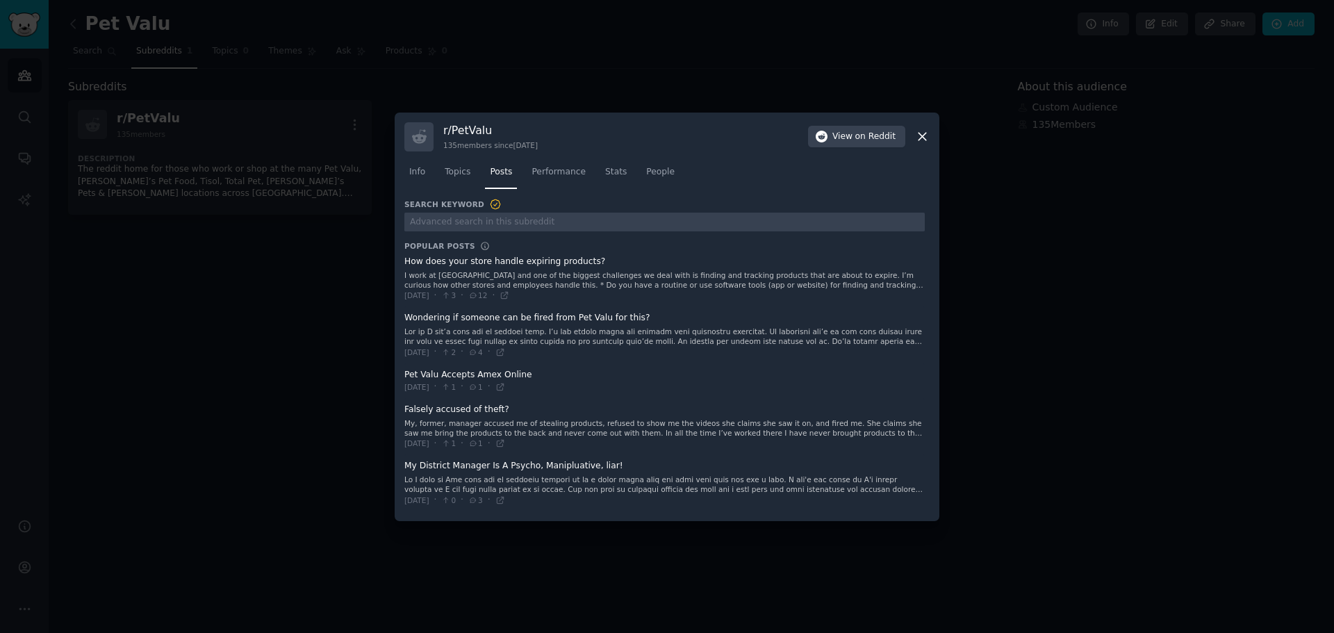
click at [582, 340] on div at bounding box center [664, 336] width 521 height 19
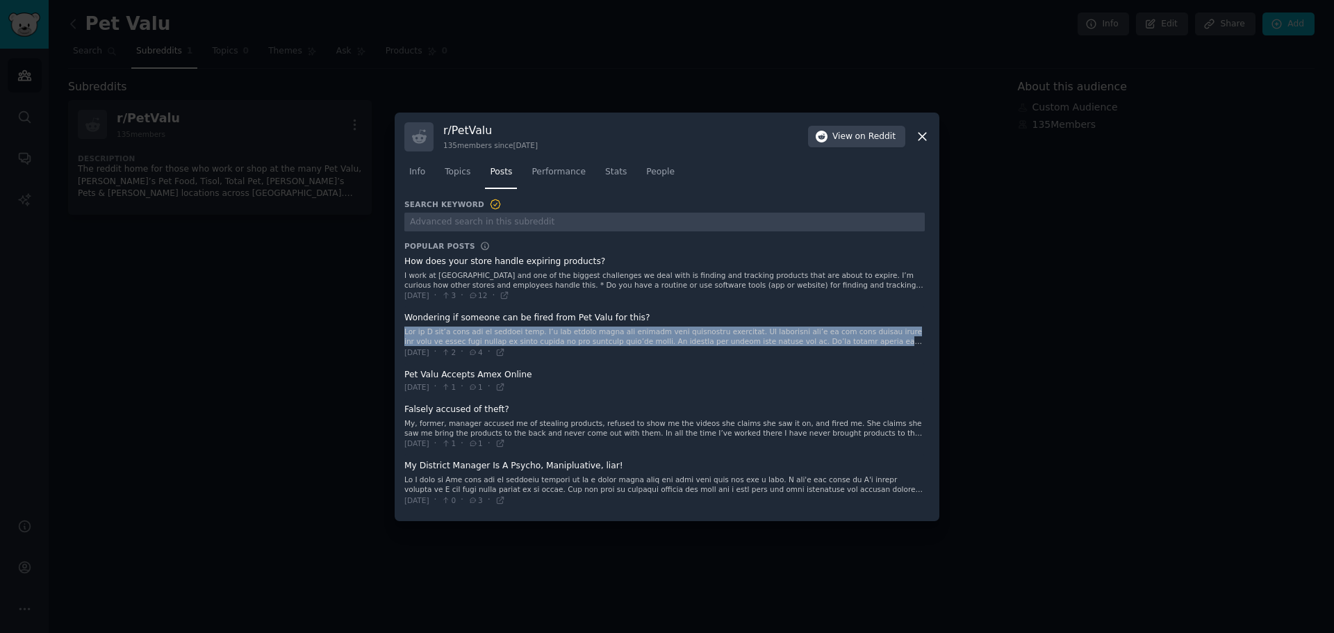
click at [582, 338] on div at bounding box center [664, 336] width 521 height 19
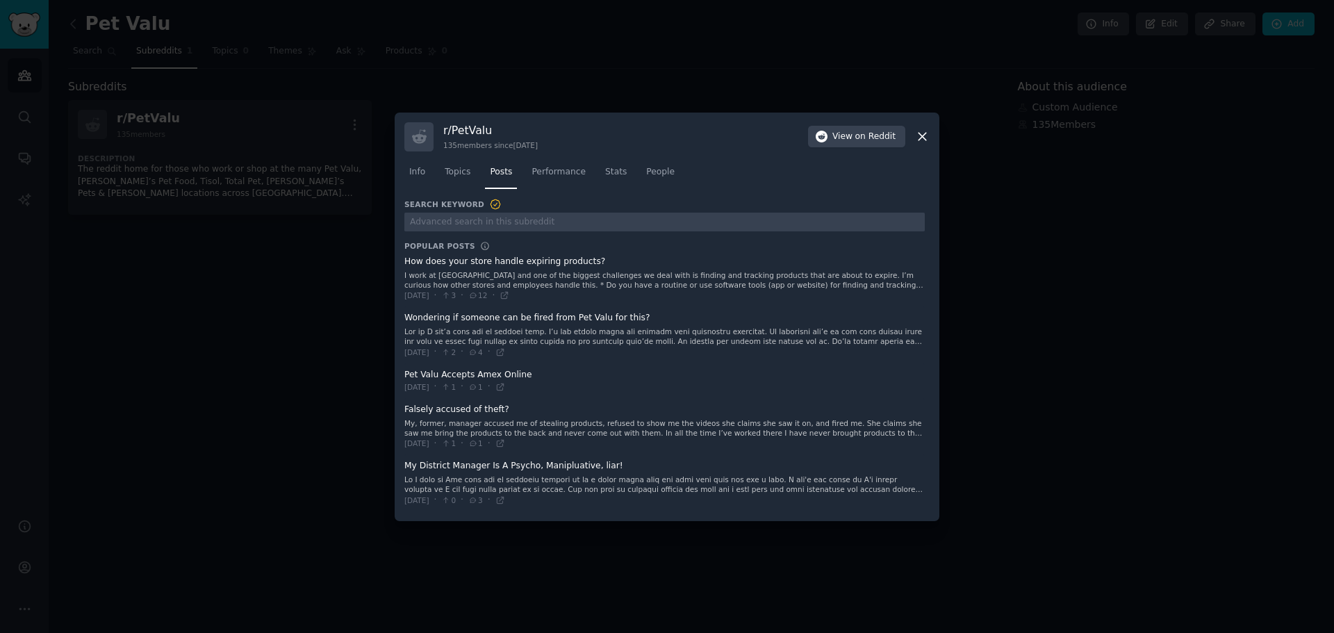
click at [460, 133] on h3 "r/ PetValu" at bounding box center [490, 130] width 95 height 15
click at [420, 492] on div at bounding box center [664, 484] width 521 height 19
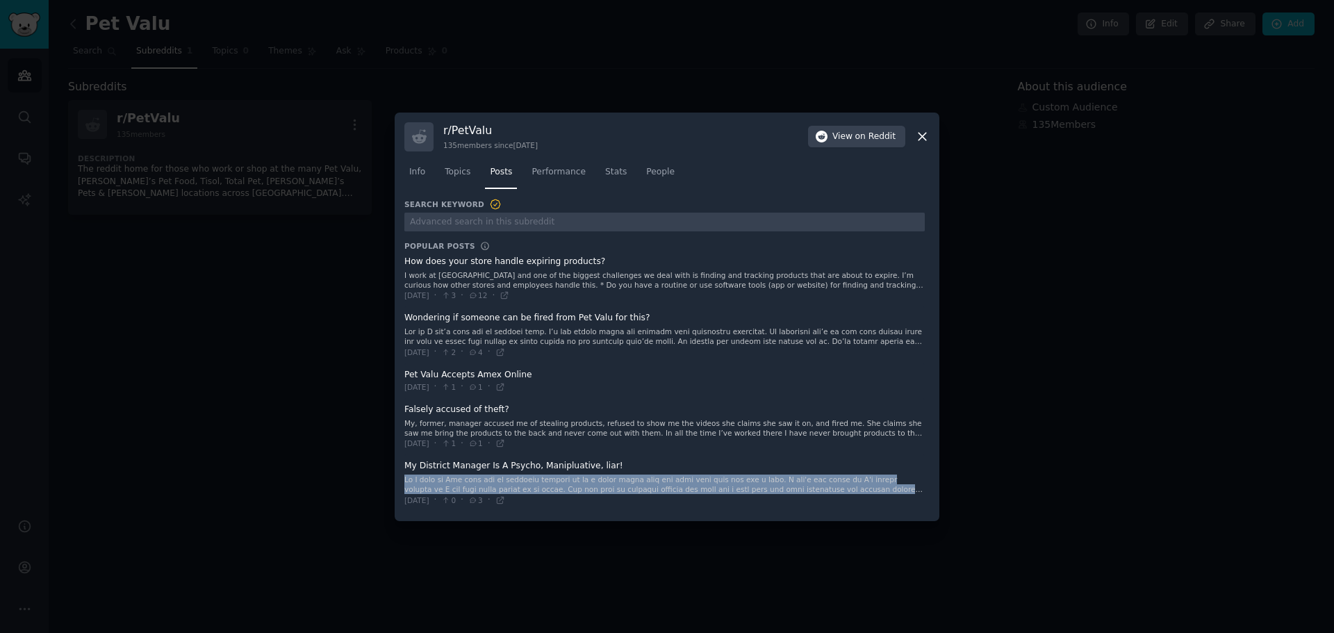
click at [420, 492] on div at bounding box center [664, 484] width 521 height 19
click at [543, 174] on span "Performance" at bounding box center [559, 172] width 54 height 13
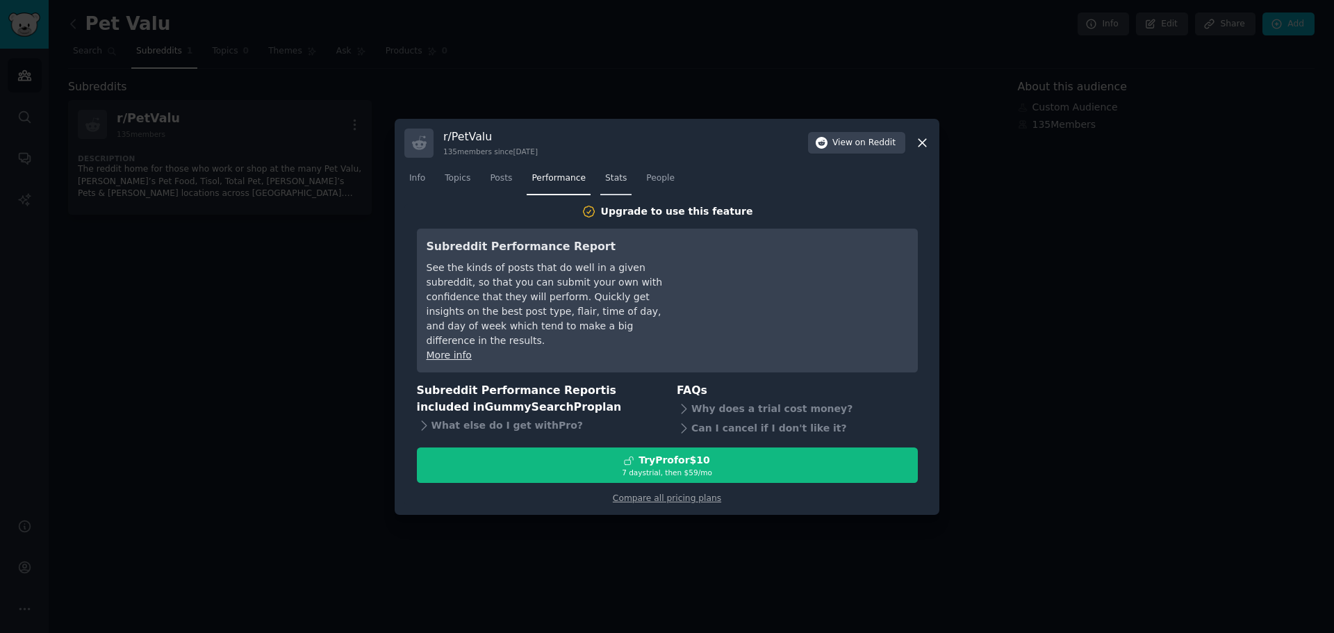
click at [609, 185] on span "Stats" at bounding box center [616, 178] width 22 height 13
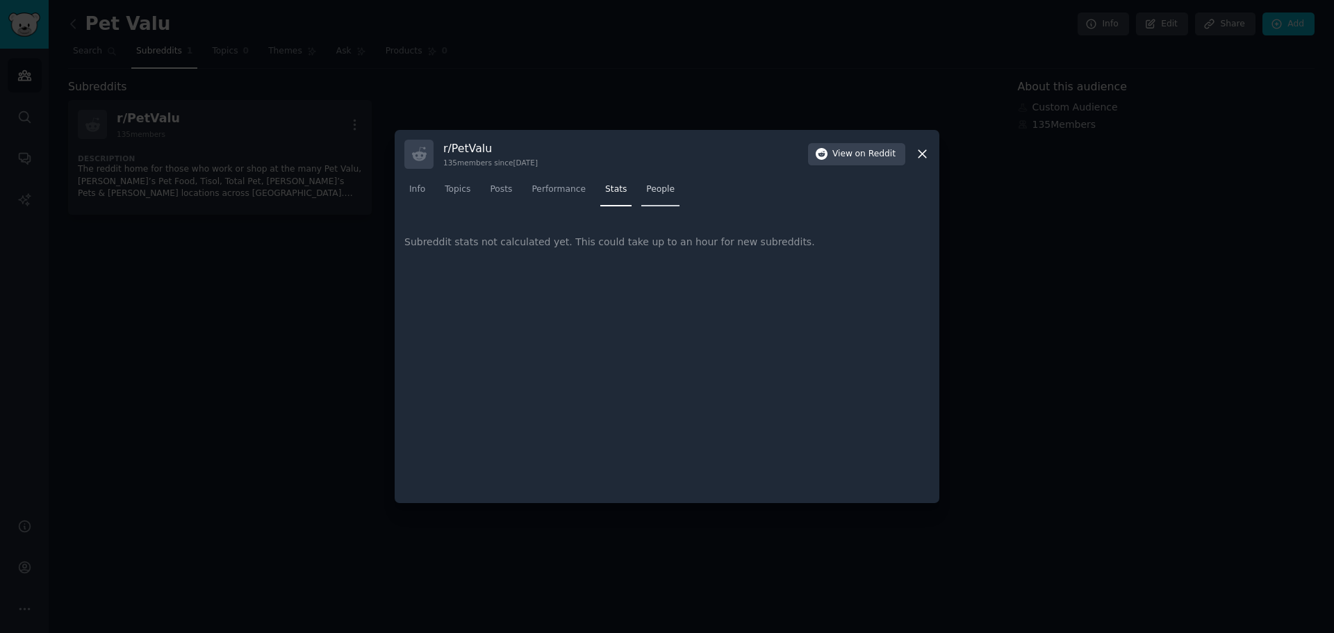
click at [660, 189] on span "People" at bounding box center [660, 189] width 28 height 13
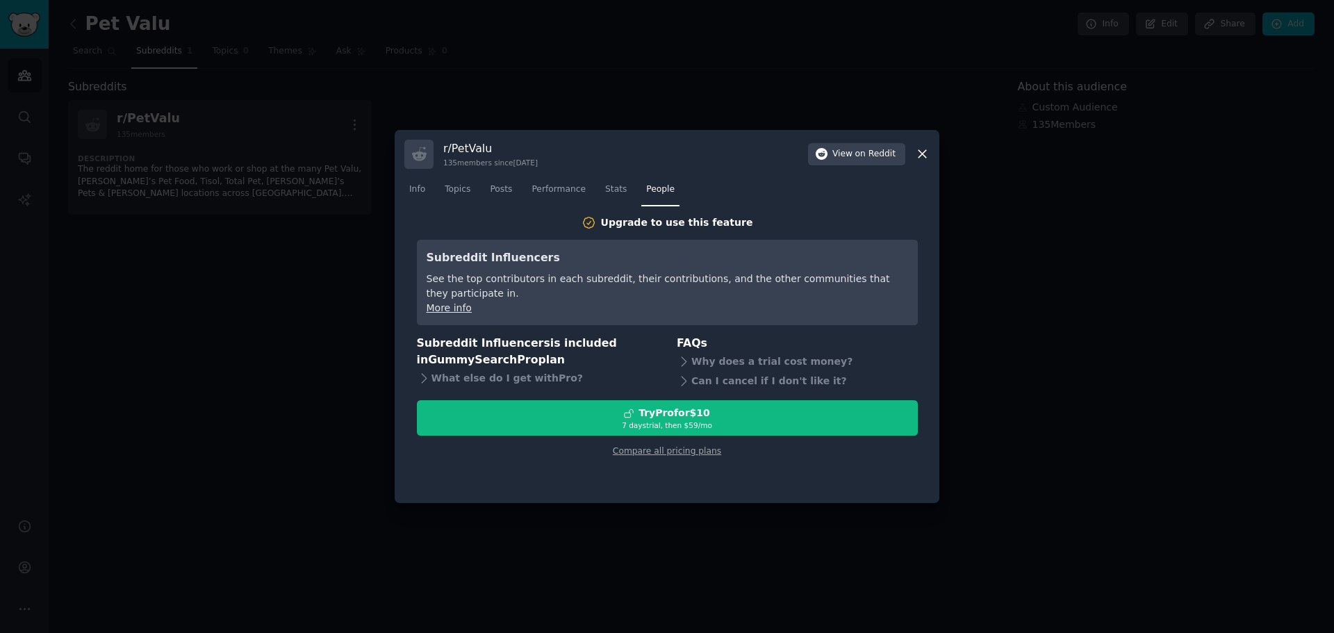
click at [432, 186] on nav "Info Topics Posts Performance Stats People" at bounding box center [666, 193] width 525 height 28
click at [864, 156] on span "on Reddit" at bounding box center [876, 154] width 40 height 13
